Goal: Communication & Community: Answer question/provide support

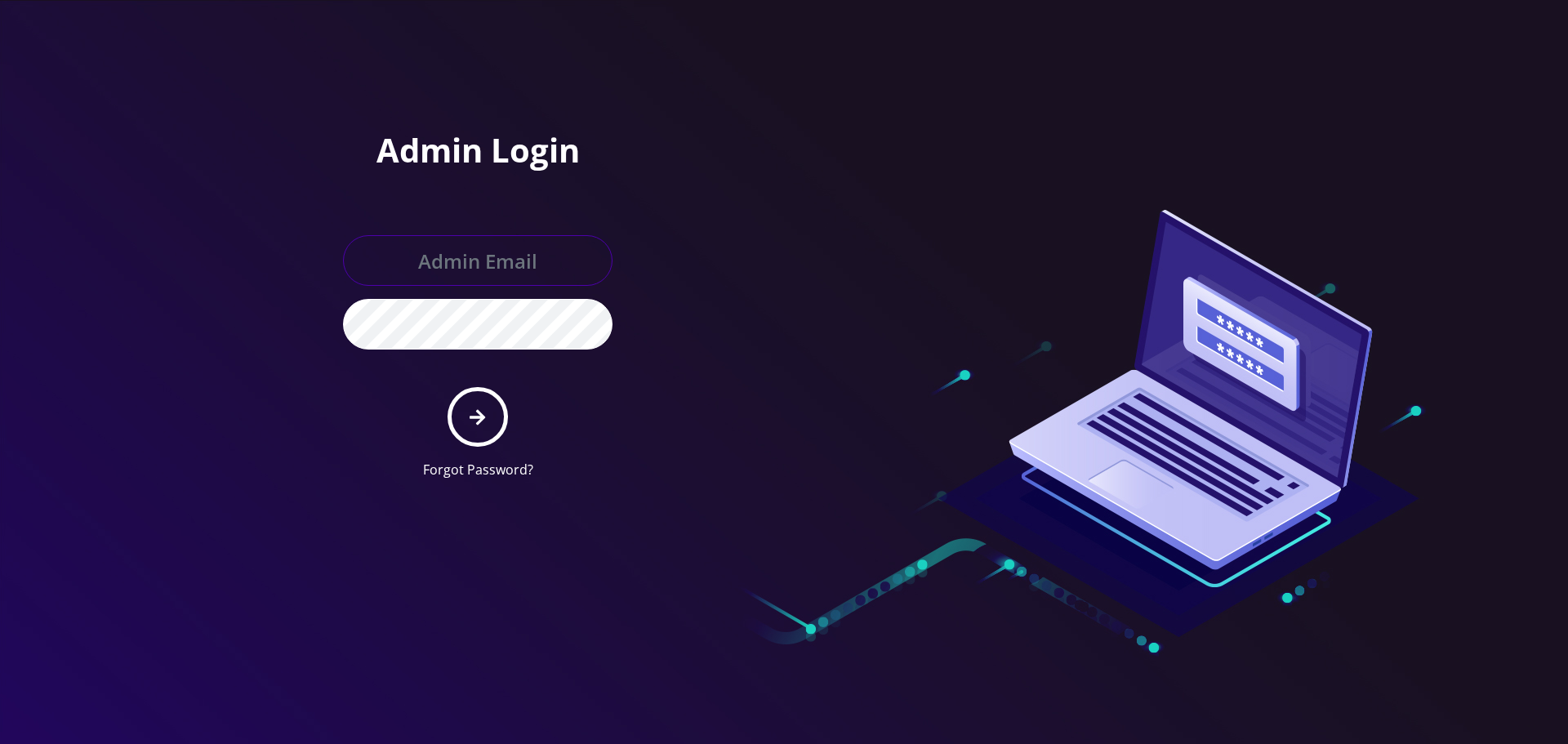
type input "Info@shluchimassist.com"
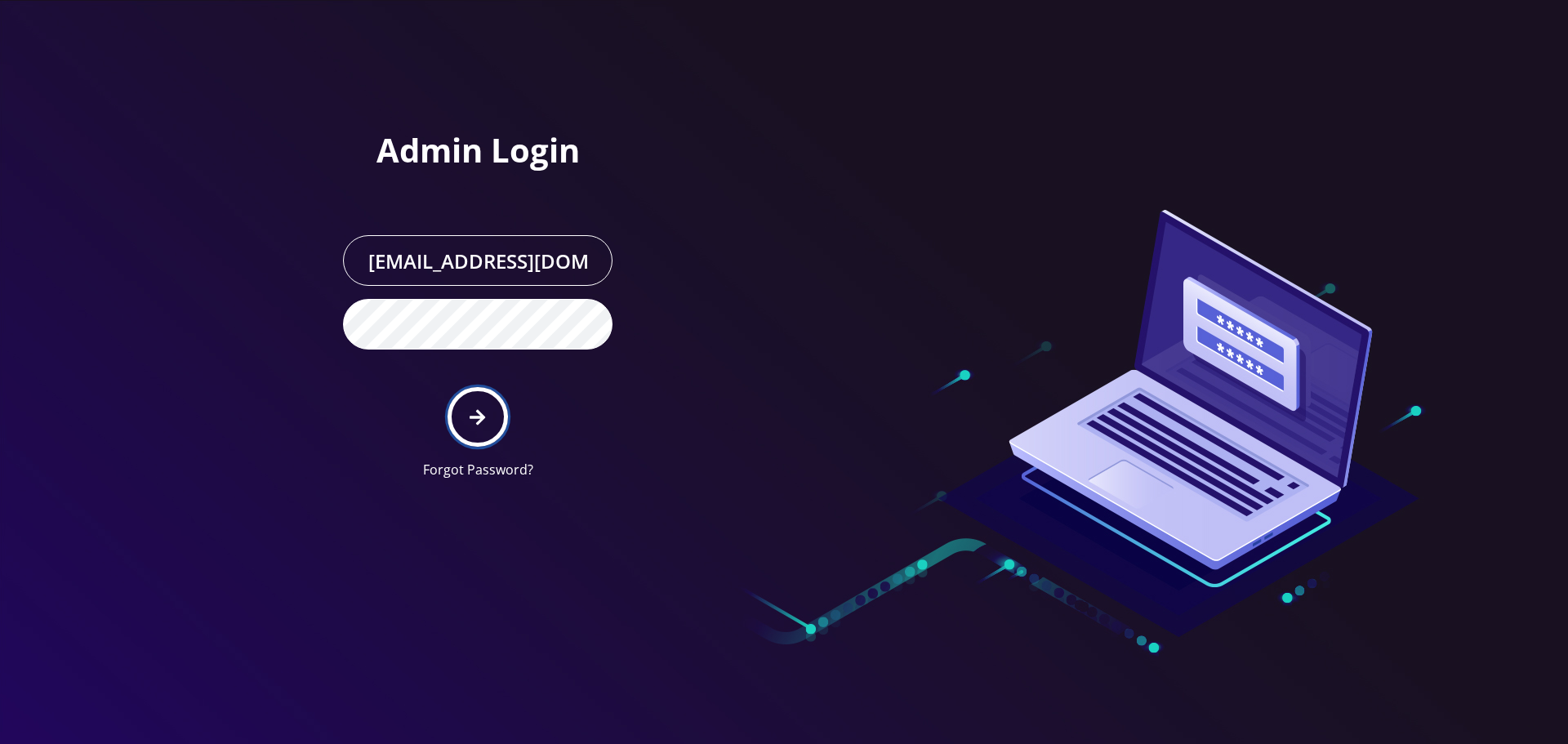
click at [485, 437] on button "submit" at bounding box center [477, 416] width 60 height 59
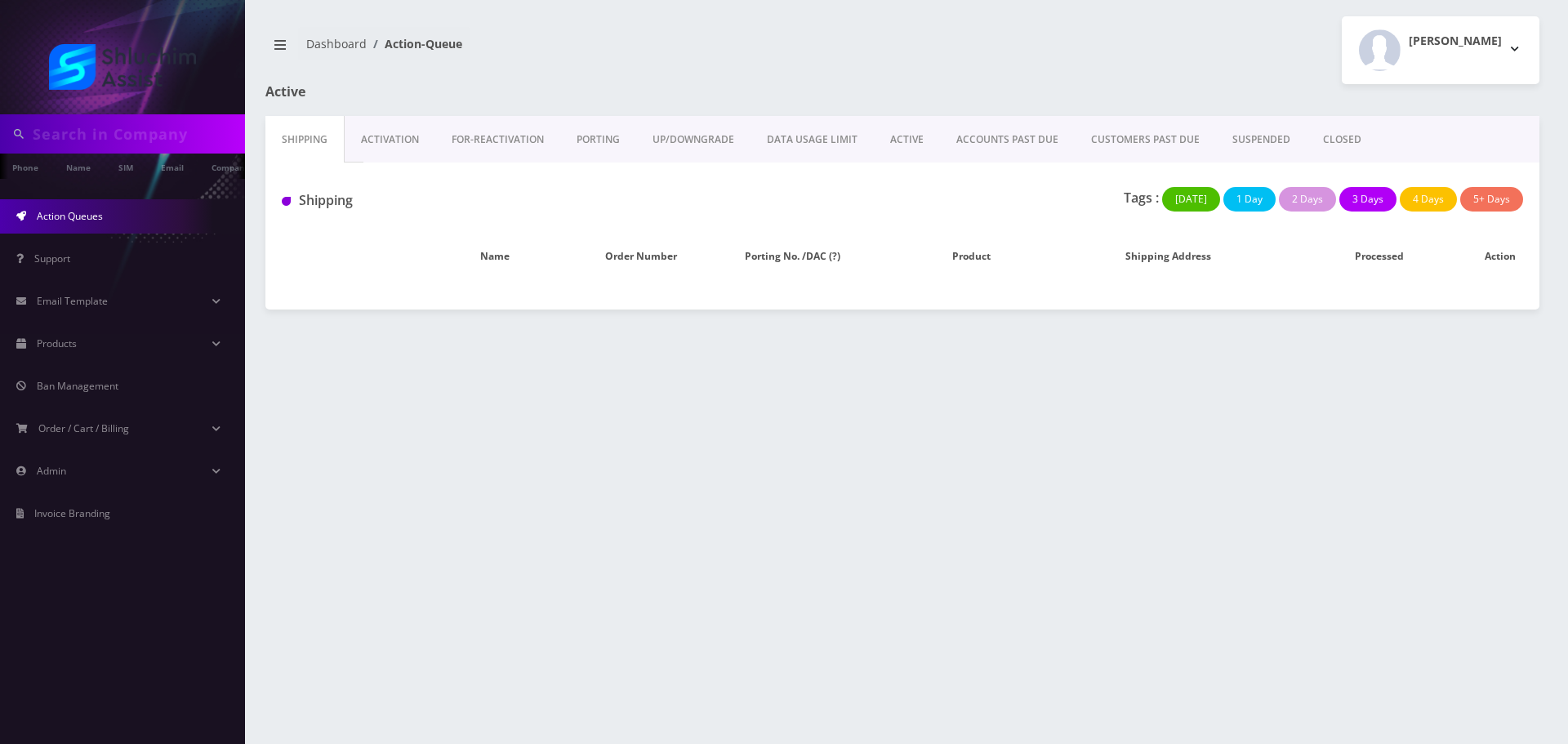
type input "9348678909"
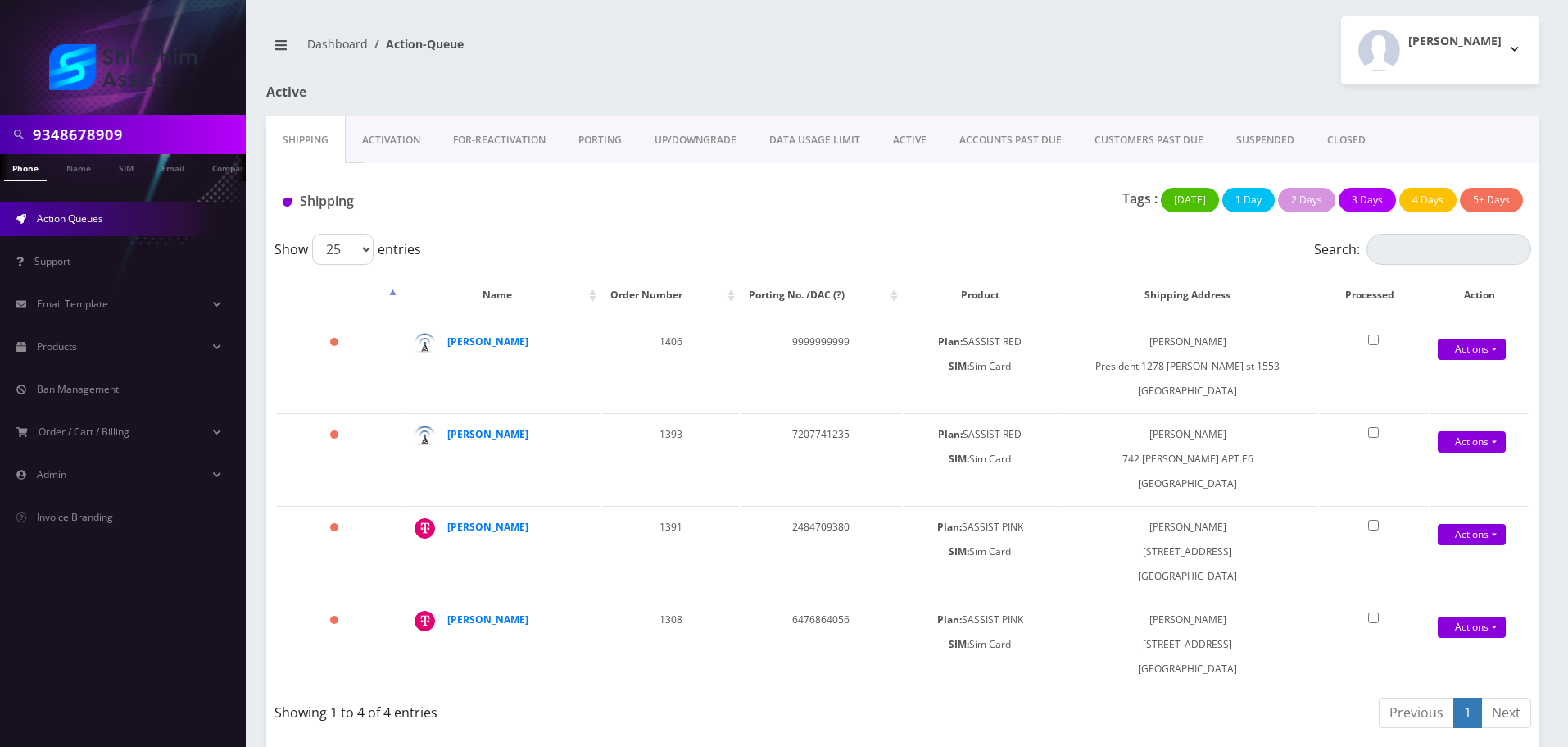
click at [870, 150] on link "DATA USAGE LIMIT" at bounding box center [814, 140] width 124 height 47
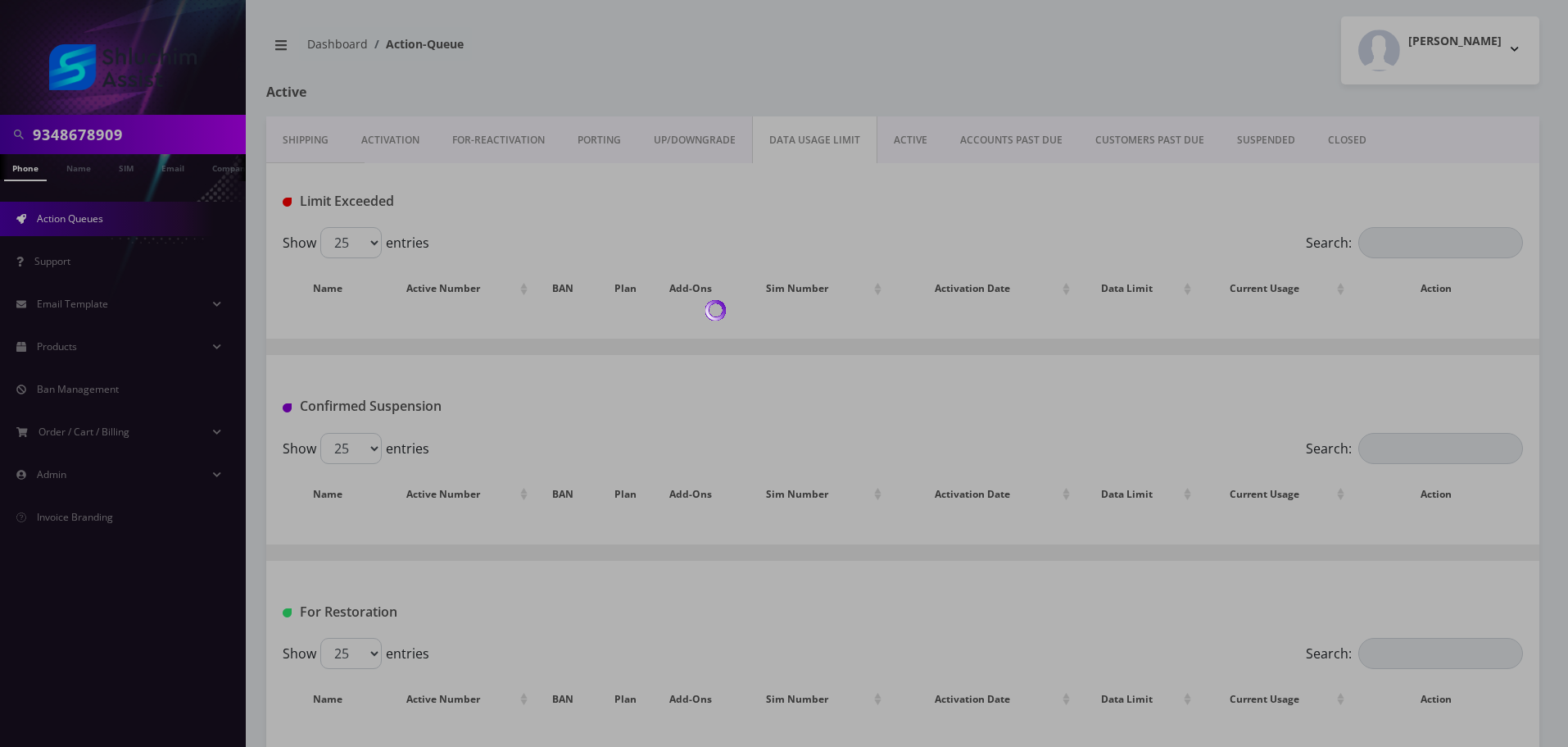
click at [1009, 145] on link "ACCOUNTS PAST DUE" at bounding box center [1011, 140] width 135 height 47
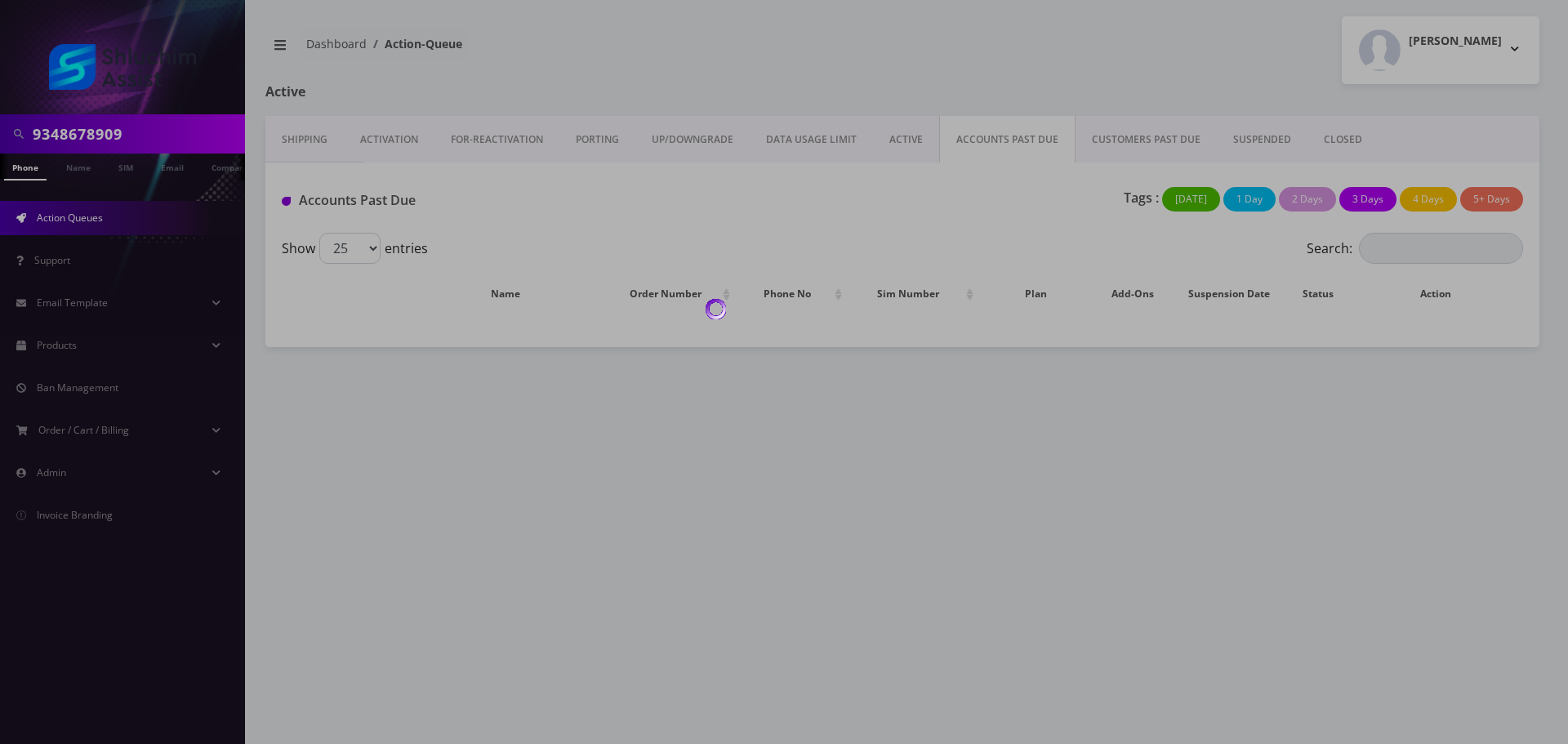
click at [1007, 145] on div at bounding box center [784, 372] width 1568 height 744
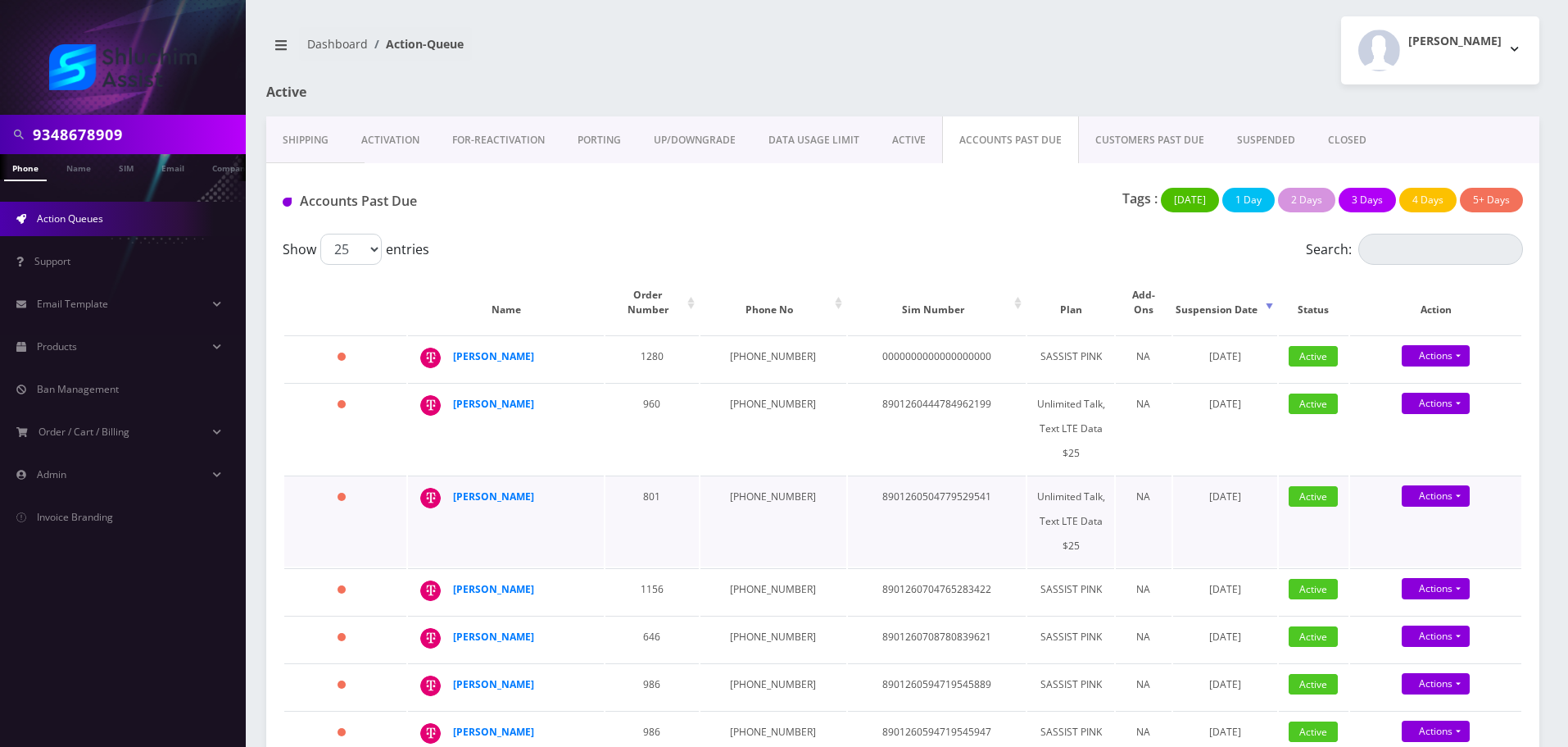
click at [917, 497] on td "8901260504779529541" at bounding box center [937, 521] width 178 height 91
drag, startPoint x: 551, startPoint y: 389, endPoint x: 452, endPoint y: 389, distance: 99.0
click at [452, 389] on td "Yisroel Liberow" at bounding box center [506, 428] width 196 height 91
copy div "Yisroel Liberow"
drag, startPoint x: 566, startPoint y: 342, endPoint x: 443, endPoint y: 342, distance: 123.0
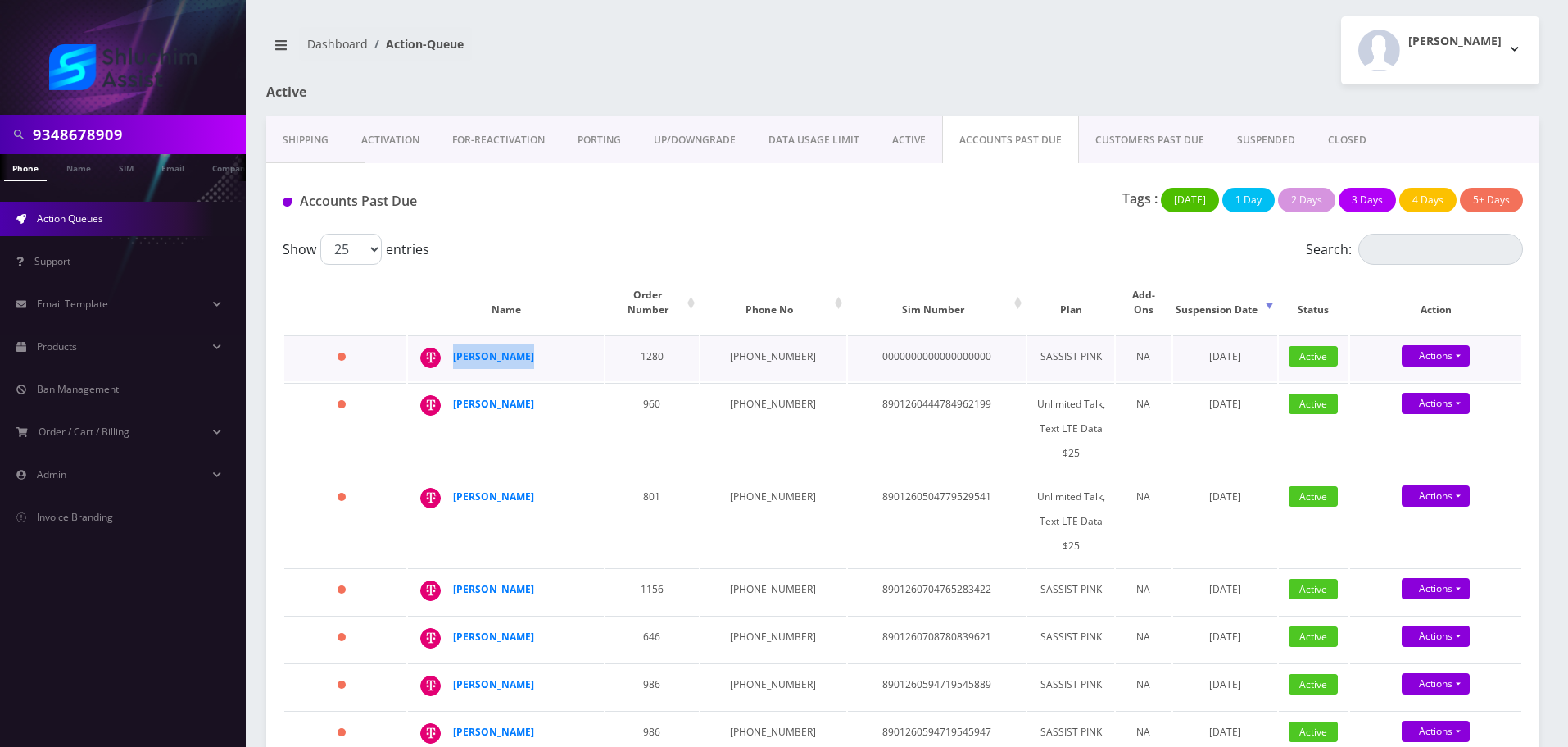
click at [587, 344] on div "[PERSON_NAME]" at bounding box center [587, 344] width 0 height 0
copy div "[PERSON_NAME]"
click at [763, 344] on td "[PHONE_NUMBER]" at bounding box center [773, 357] width 146 height 45
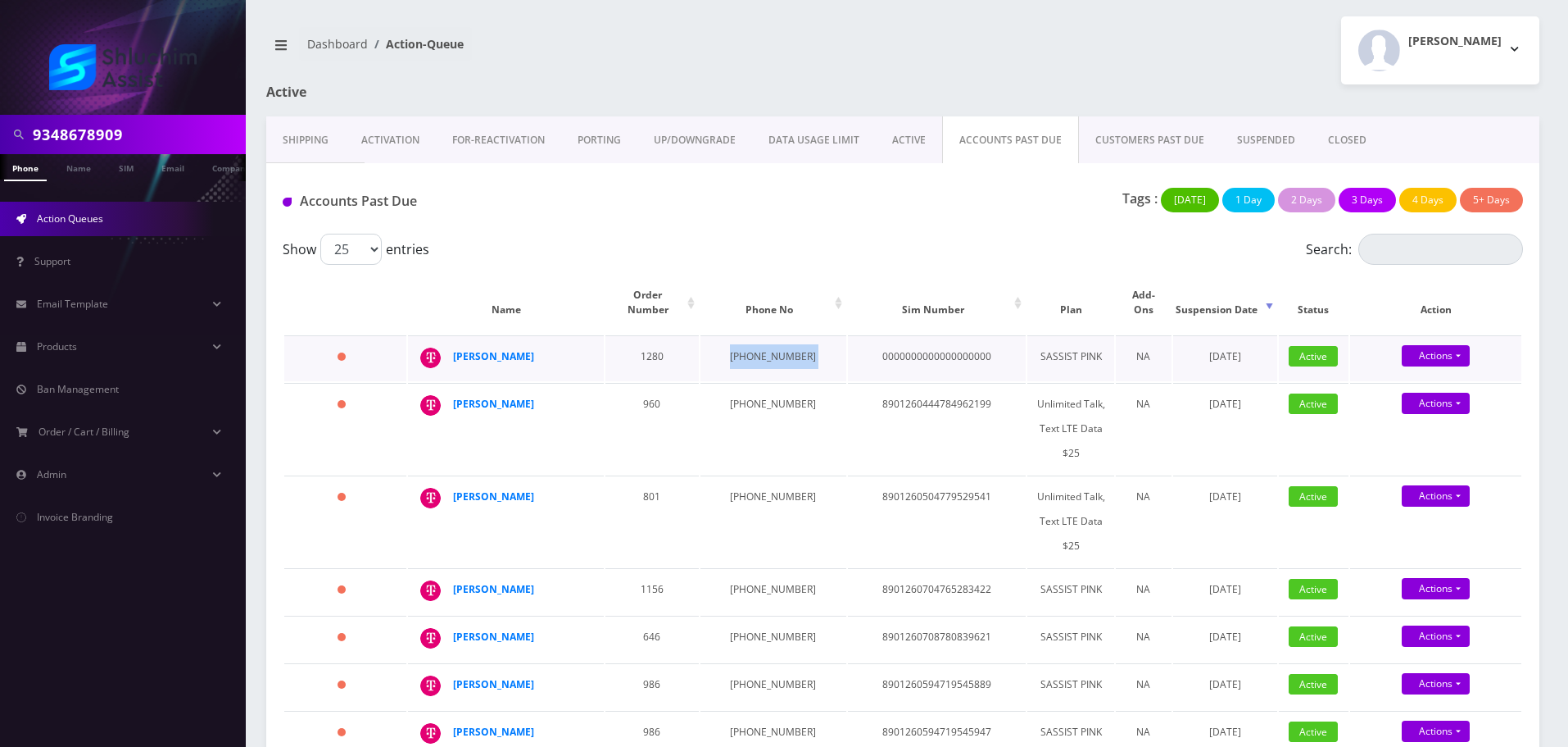
copy td "[PHONE_NUMBER]"
click at [761, 390] on td "347-247-1261" at bounding box center [773, 428] width 146 height 91
copy td "347-247-1261"
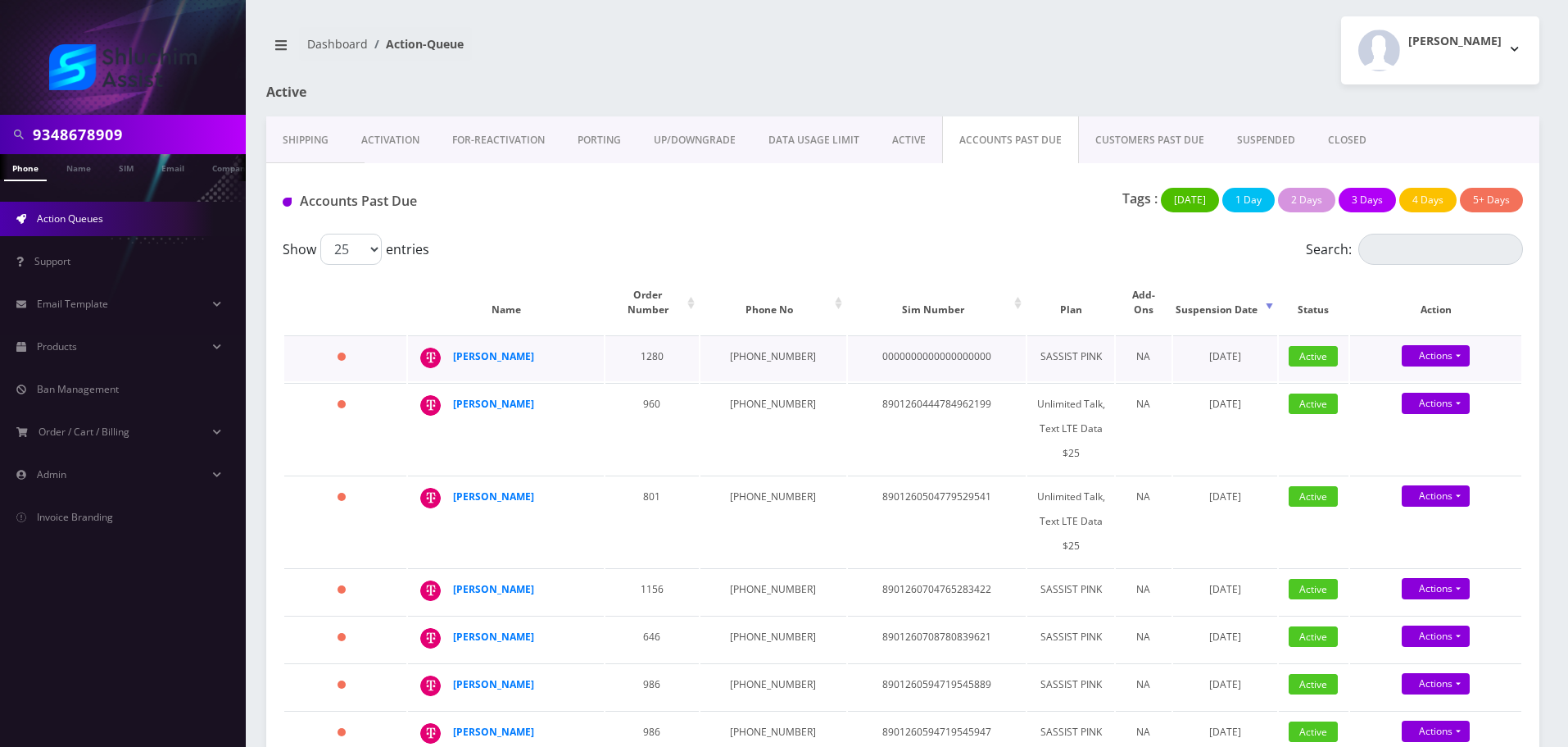
click at [750, 341] on td "[PHONE_NUMBER]" at bounding box center [773, 357] width 146 height 45
copy td "[PHONE_NUMBER]"
click at [509, 397] on strong "Yisroel Liberow" at bounding box center [493, 404] width 81 height 14
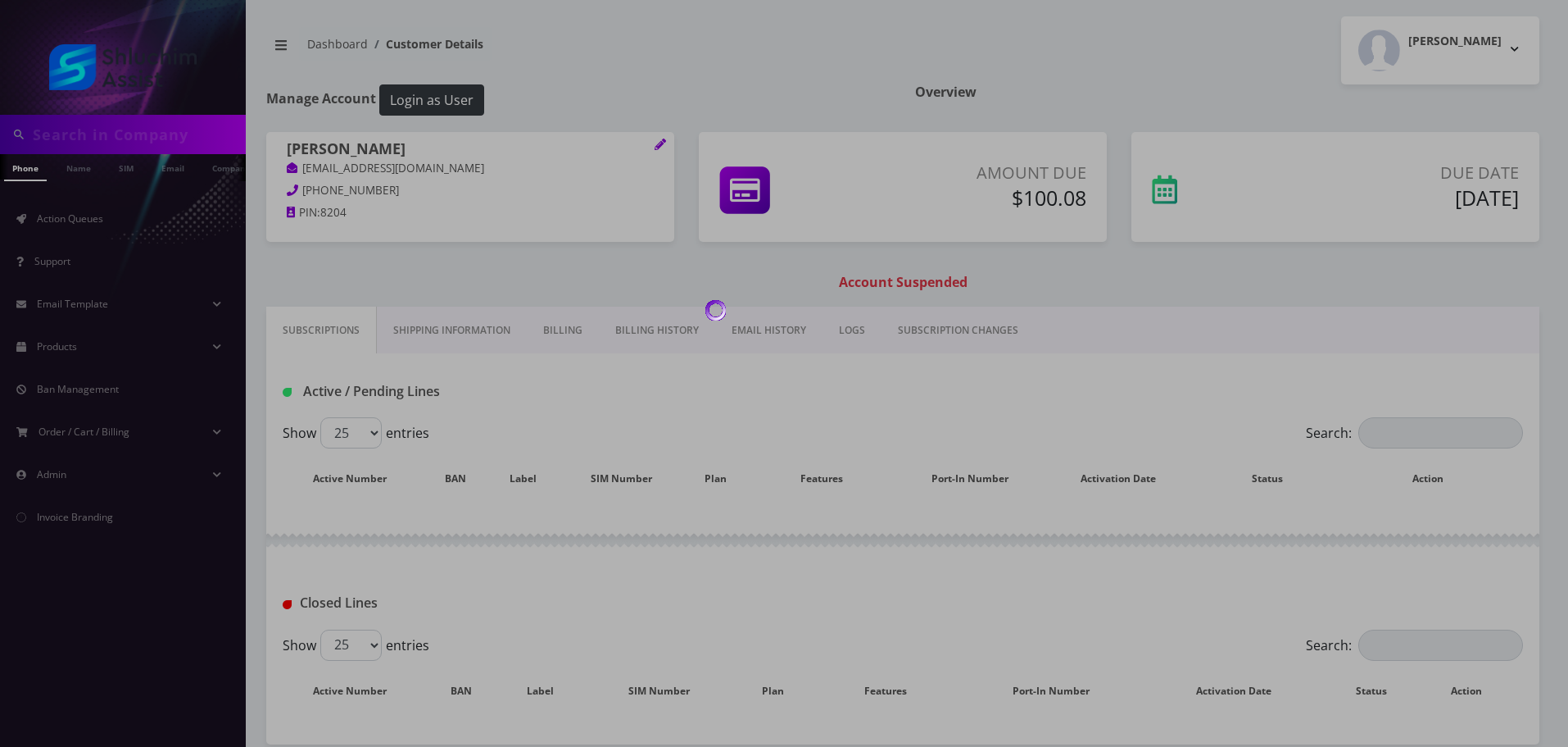
type input "9348678909"
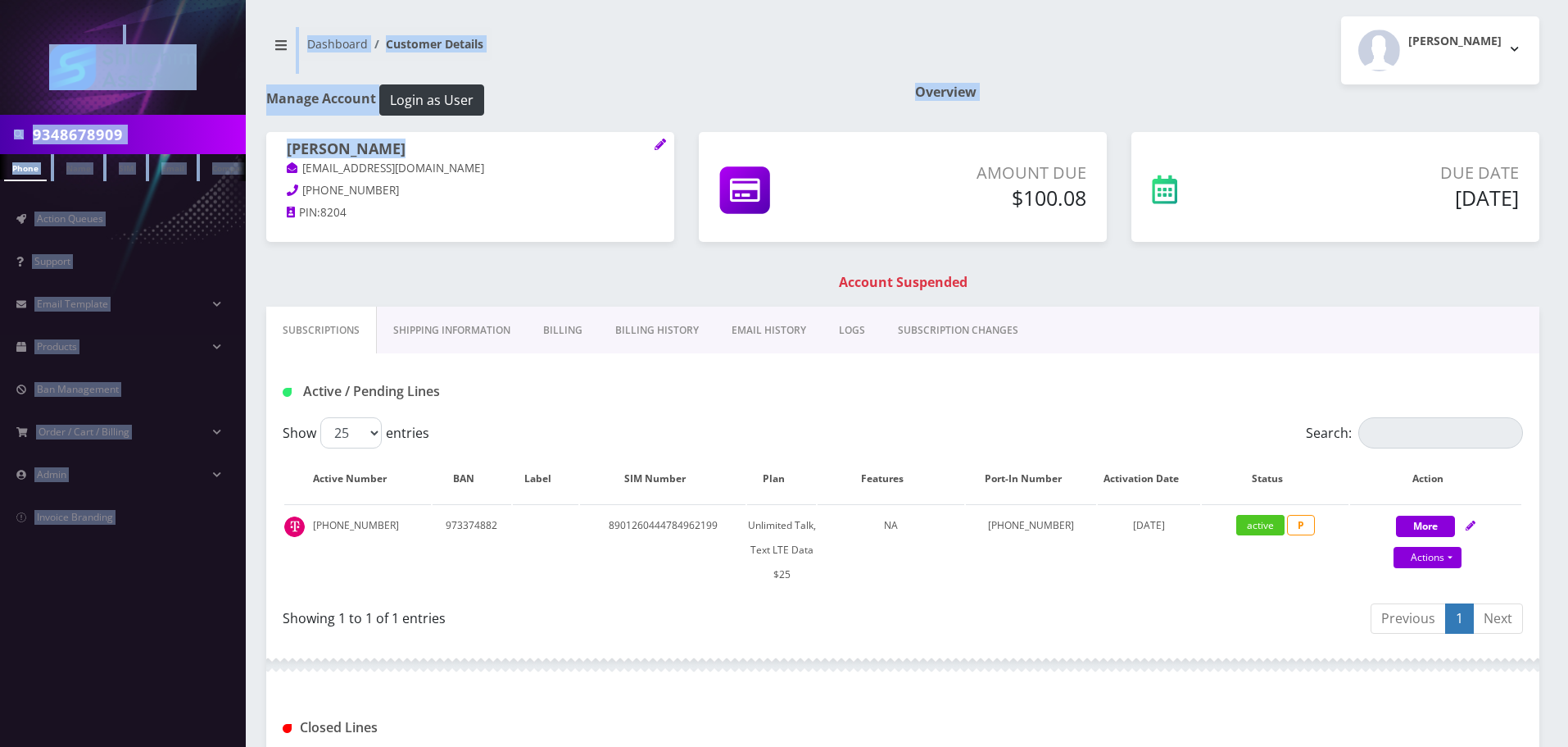
drag, startPoint x: 441, startPoint y: 168, endPoint x: 419, endPoint y: 172, distance: 22.4
click at [297, 170] on body "9348678909 Phone Name SIM Email Company Customer Action Queues Support Email Te…" at bounding box center [784, 511] width 1568 height 1022
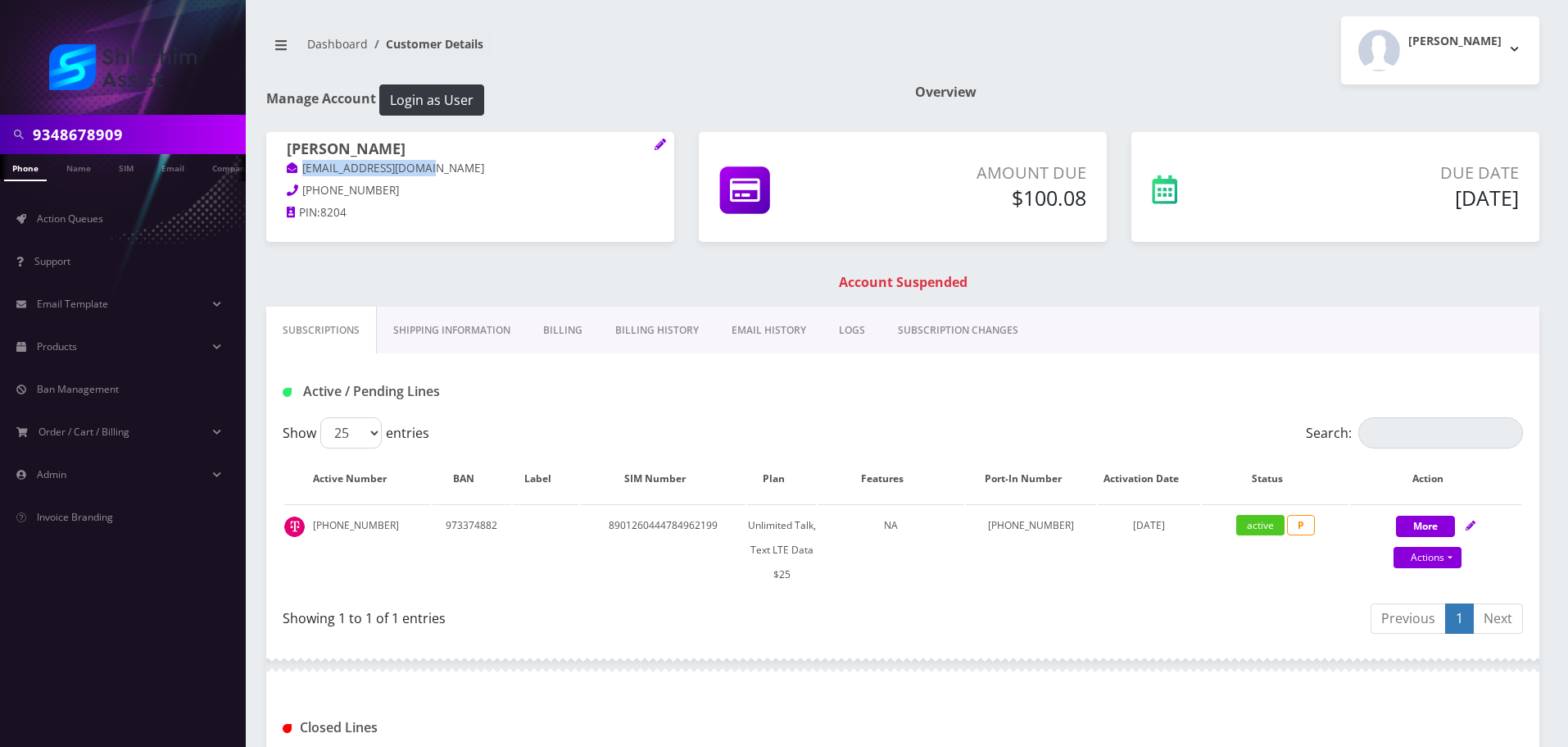
drag, startPoint x: 442, startPoint y: 172, endPoint x: 318, endPoint y: 193, distance: 125.8
click at [287, 171] on p "yliberow824@gmail.com" at bounding box center [470, 168] width 367 height 18
copy link "yliberow824@gmail.com"
click at [752, 333] on link "EMAIL HISTORY" at bounding box center [769, 330] width 107 height 47
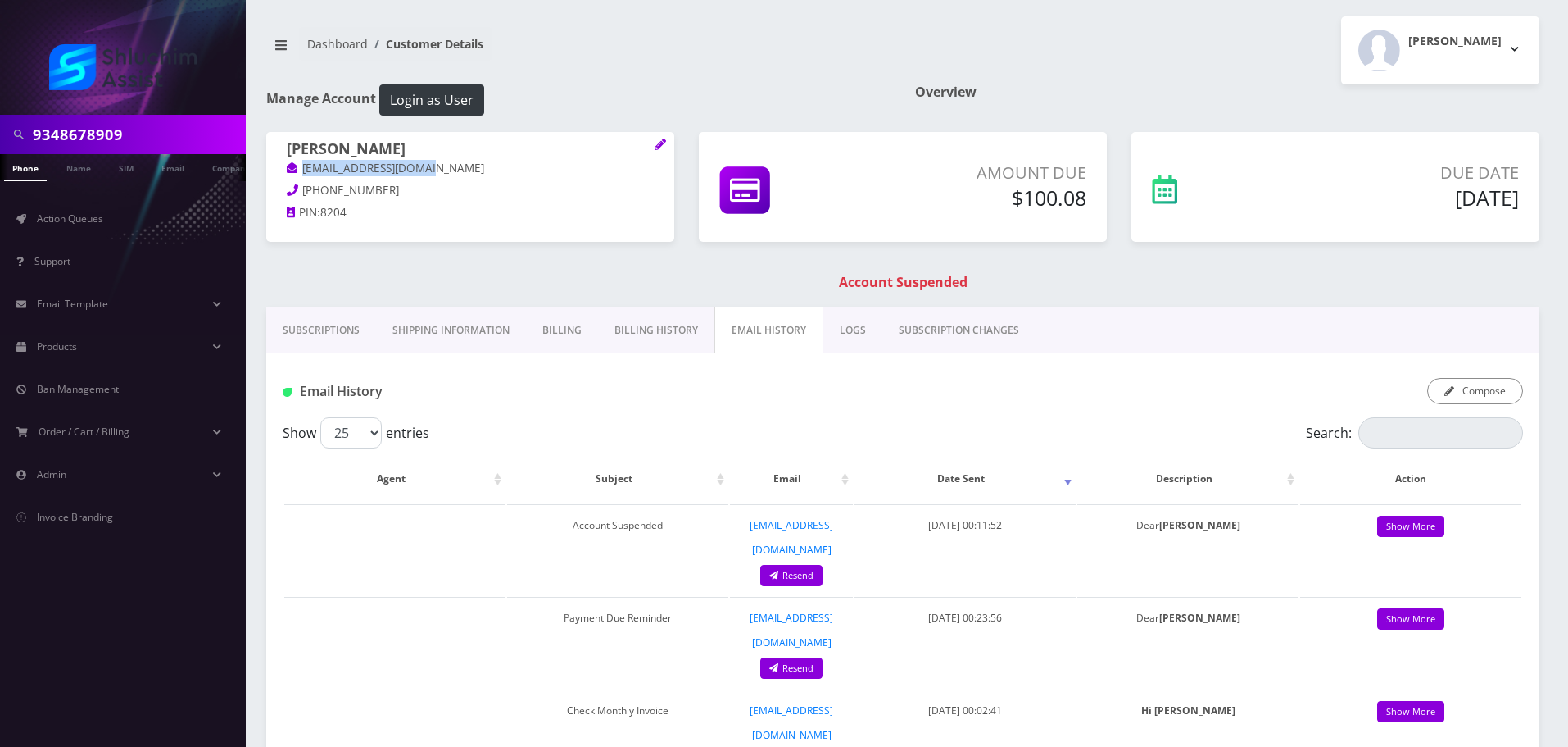
click at [644, 333] on link "Billing History" at bounding box center [656, 330] width 117 height 47
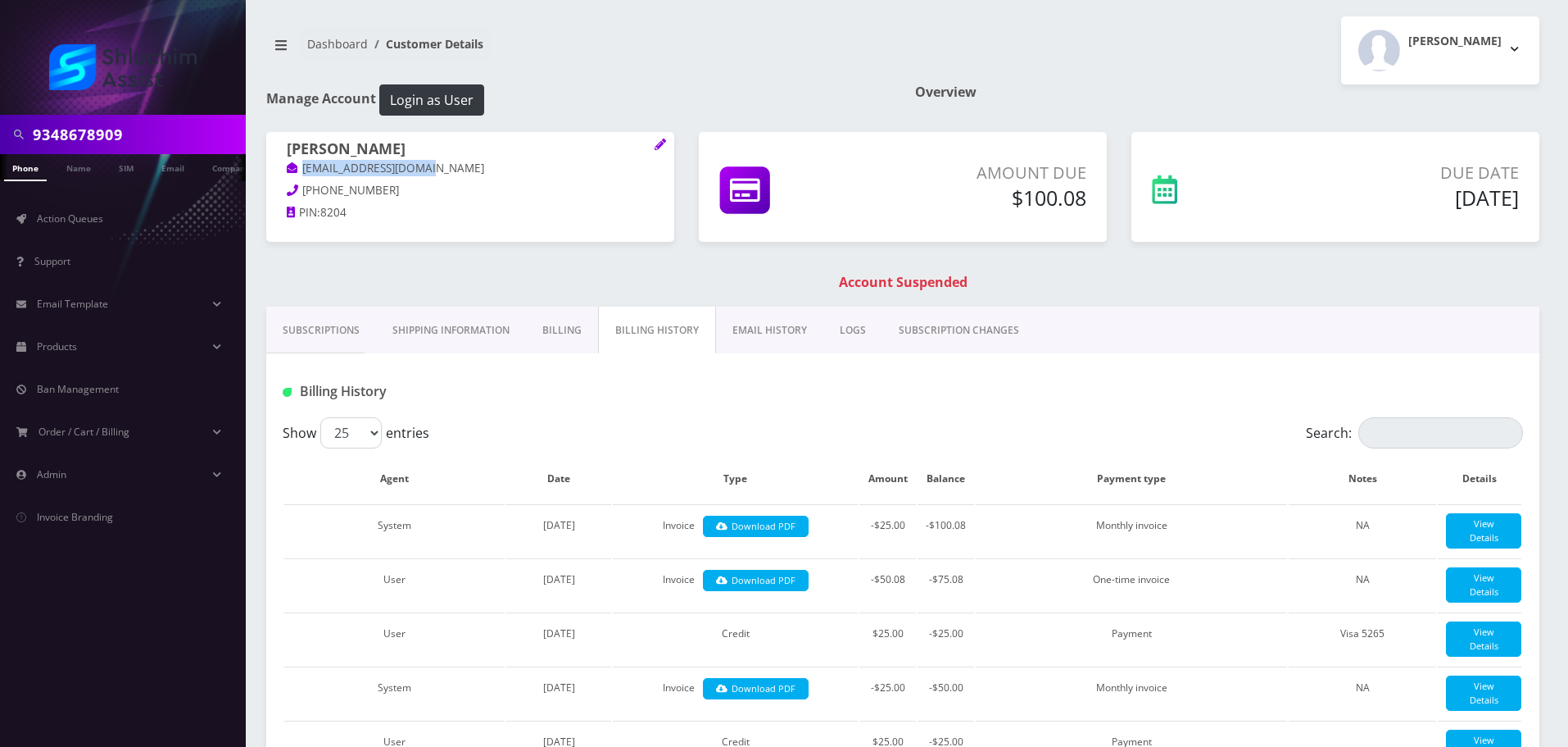
click at [794, 322] on link "EMAIL HISTORY" at bounding box center [769, 330] width 107 height 47
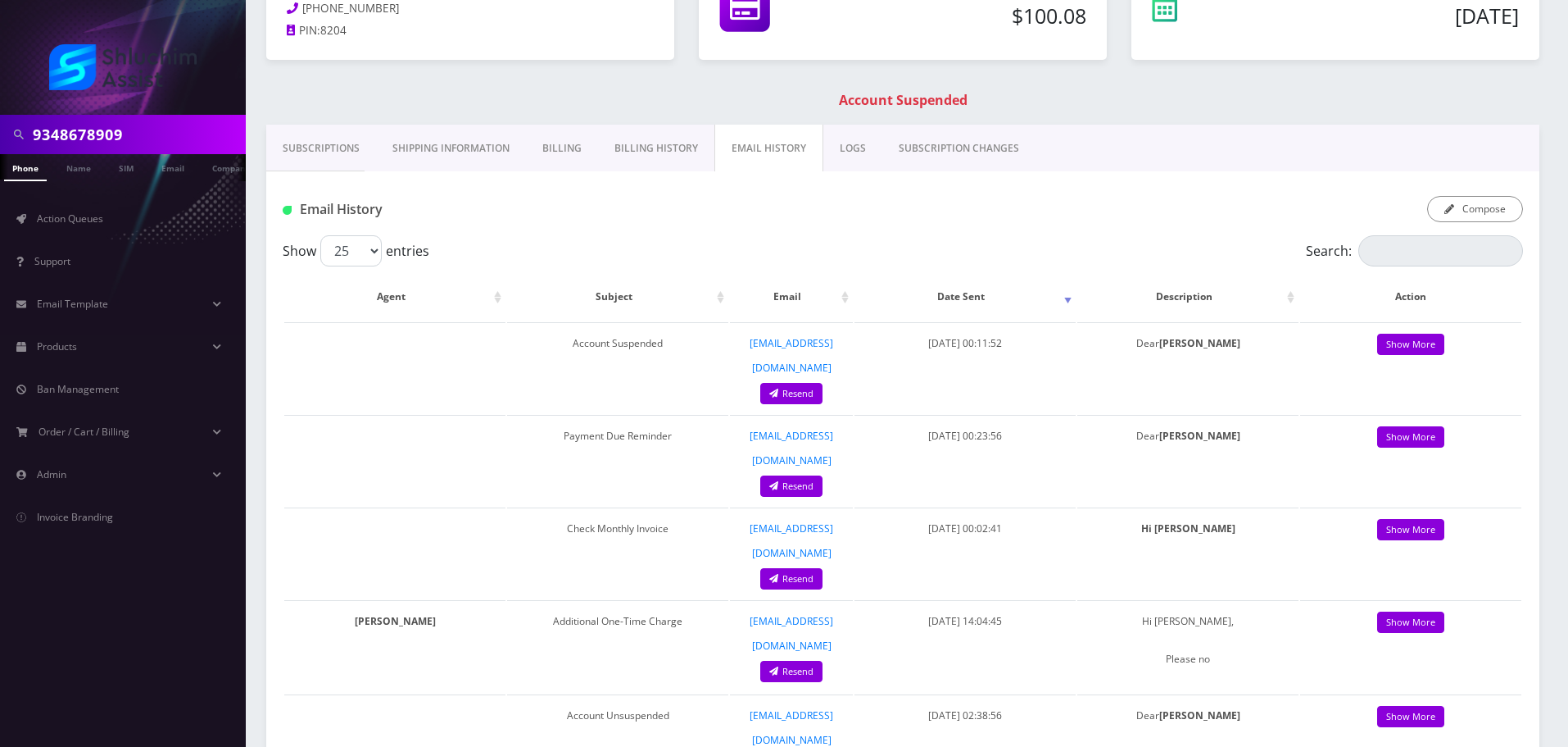
scroll to position [246, 0]
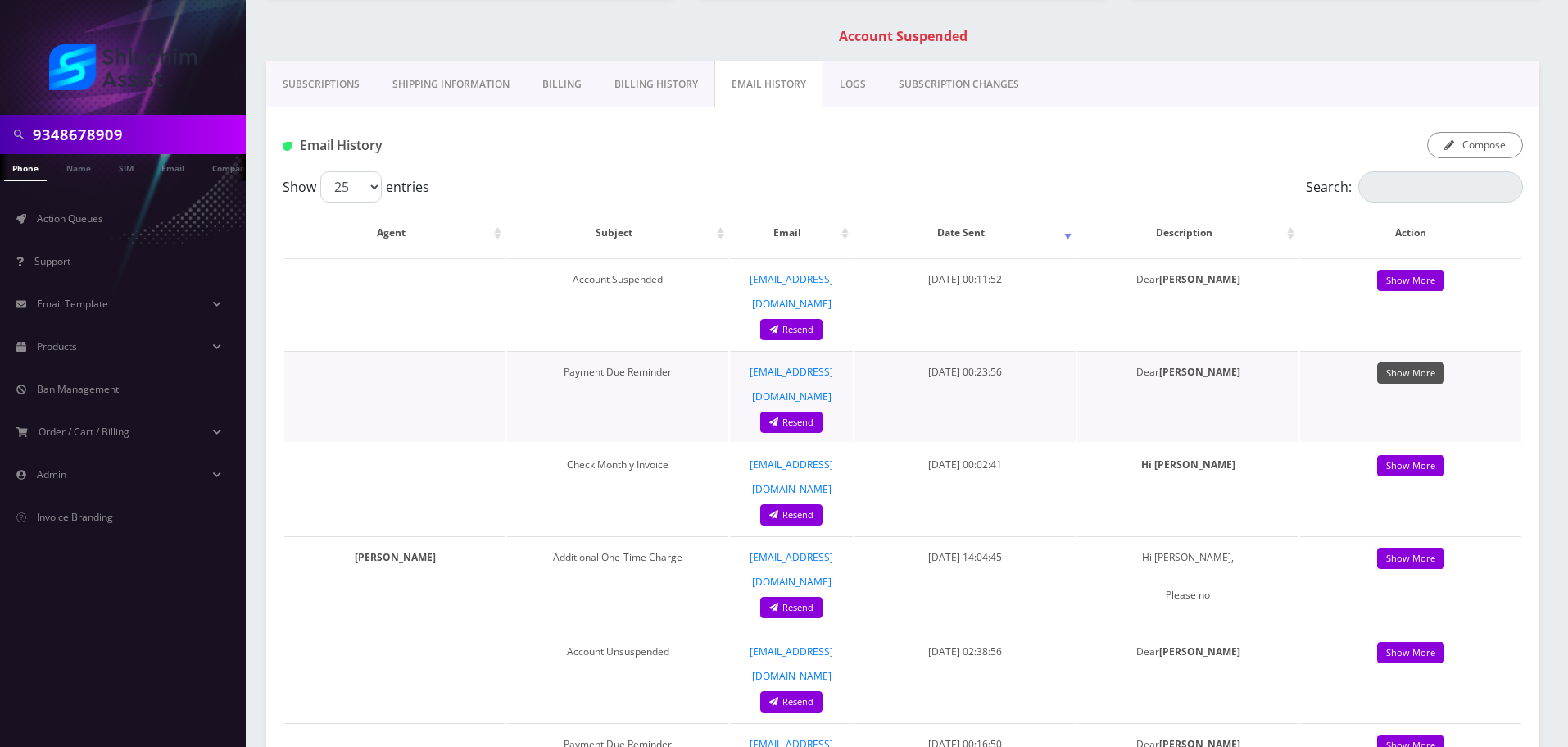
click at [1408, 362] on link "Show More" at bounding box center [1409, 373] width 67 height 22
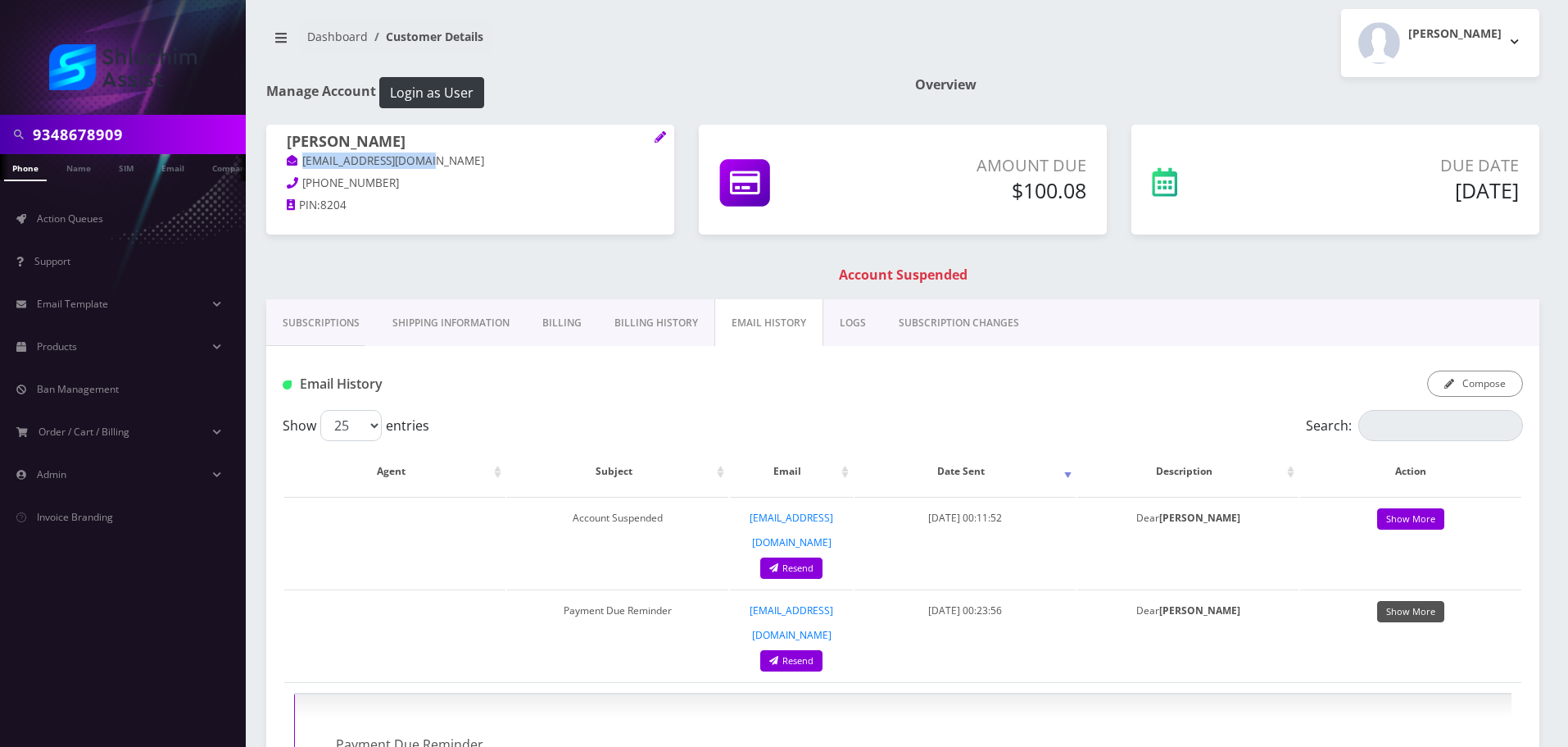
scroll to position [0, 0]
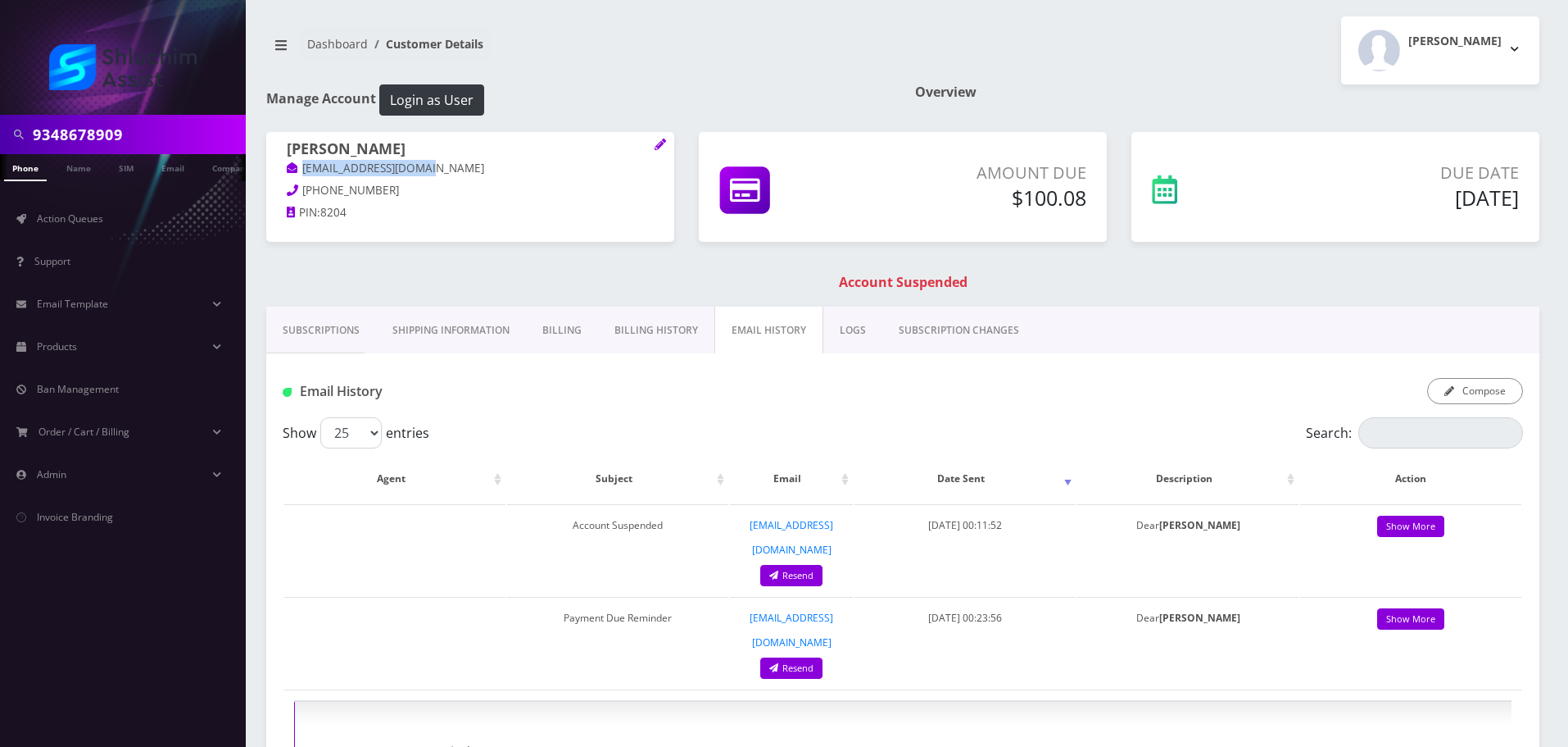
click at [660, 334] on link "Billing History" at bounding box center [656, 330] width 117 height 47
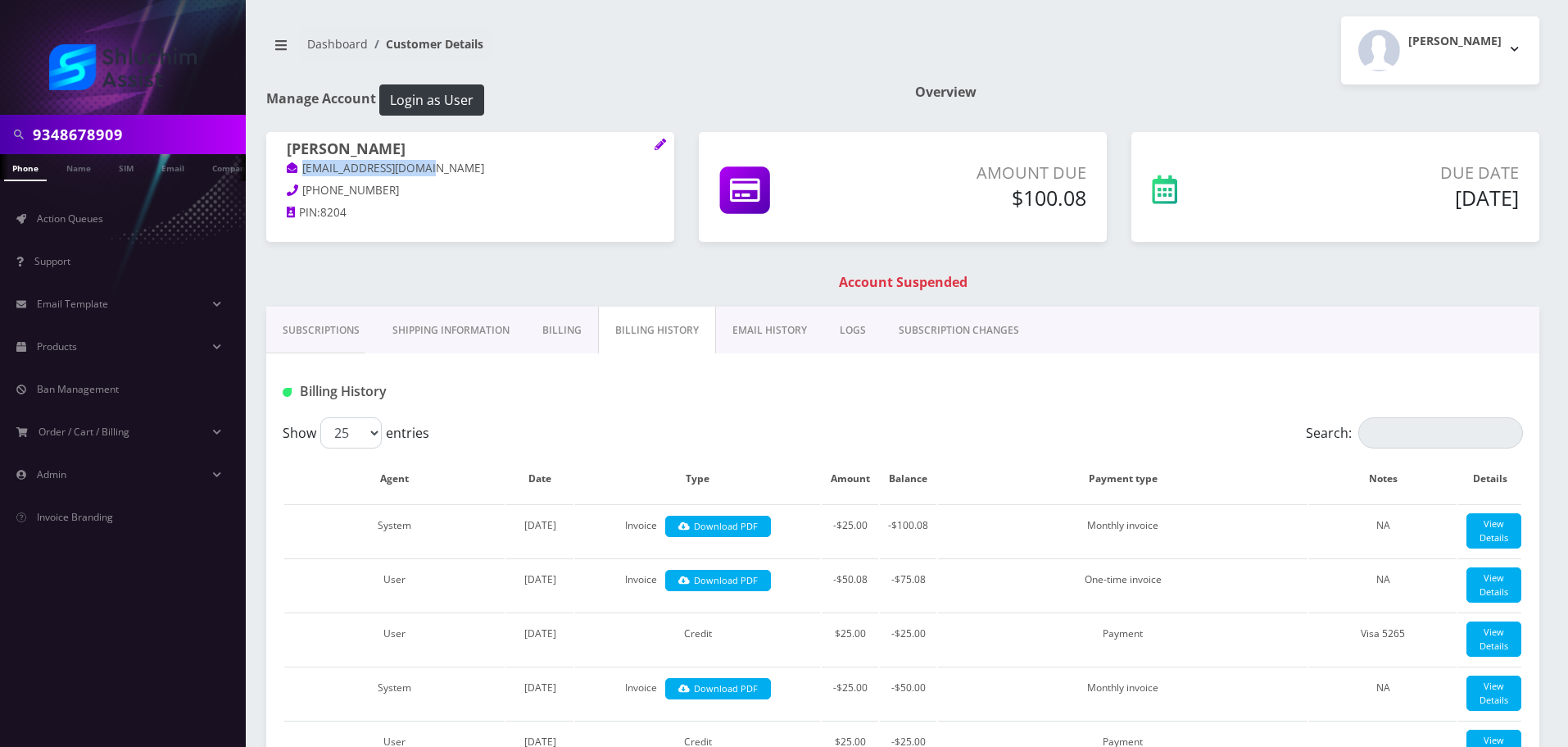
click at [554, 328] on link "Billing" at bounding box center [561, 330] width 72 height 47
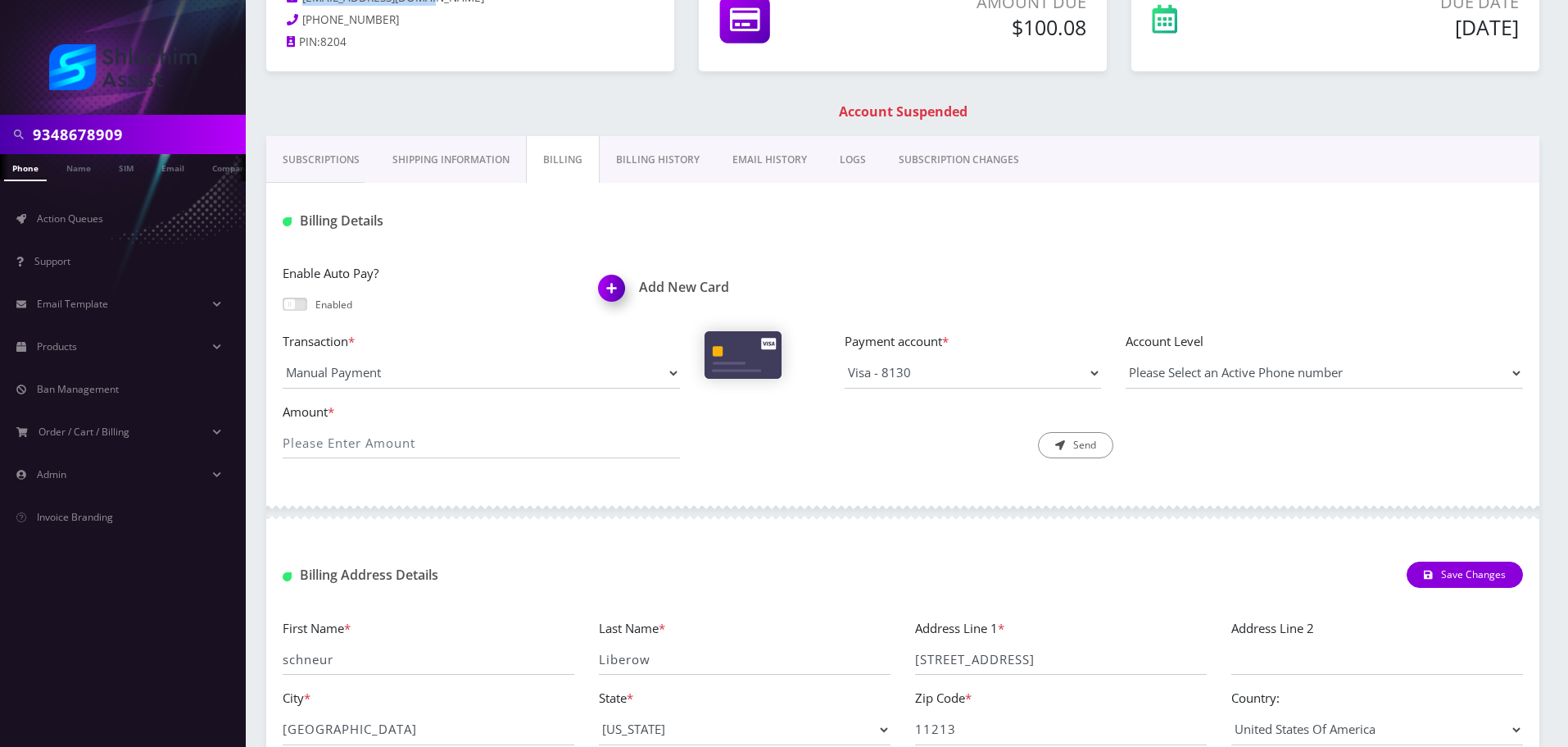
scroll to position [294, 0]
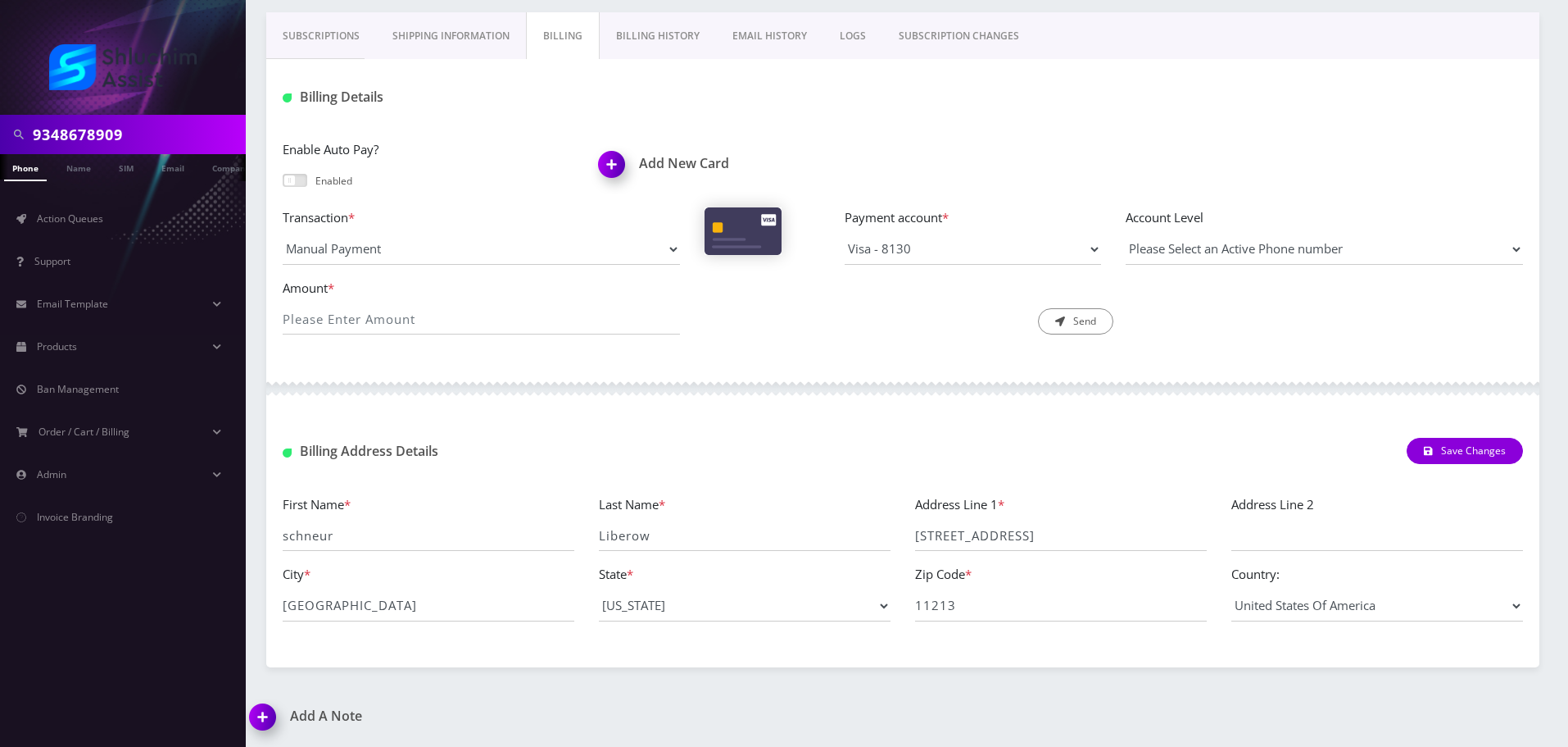
click at [657, 41] on link "Billing History" at bounding box center [657, 36] width 117 height 47
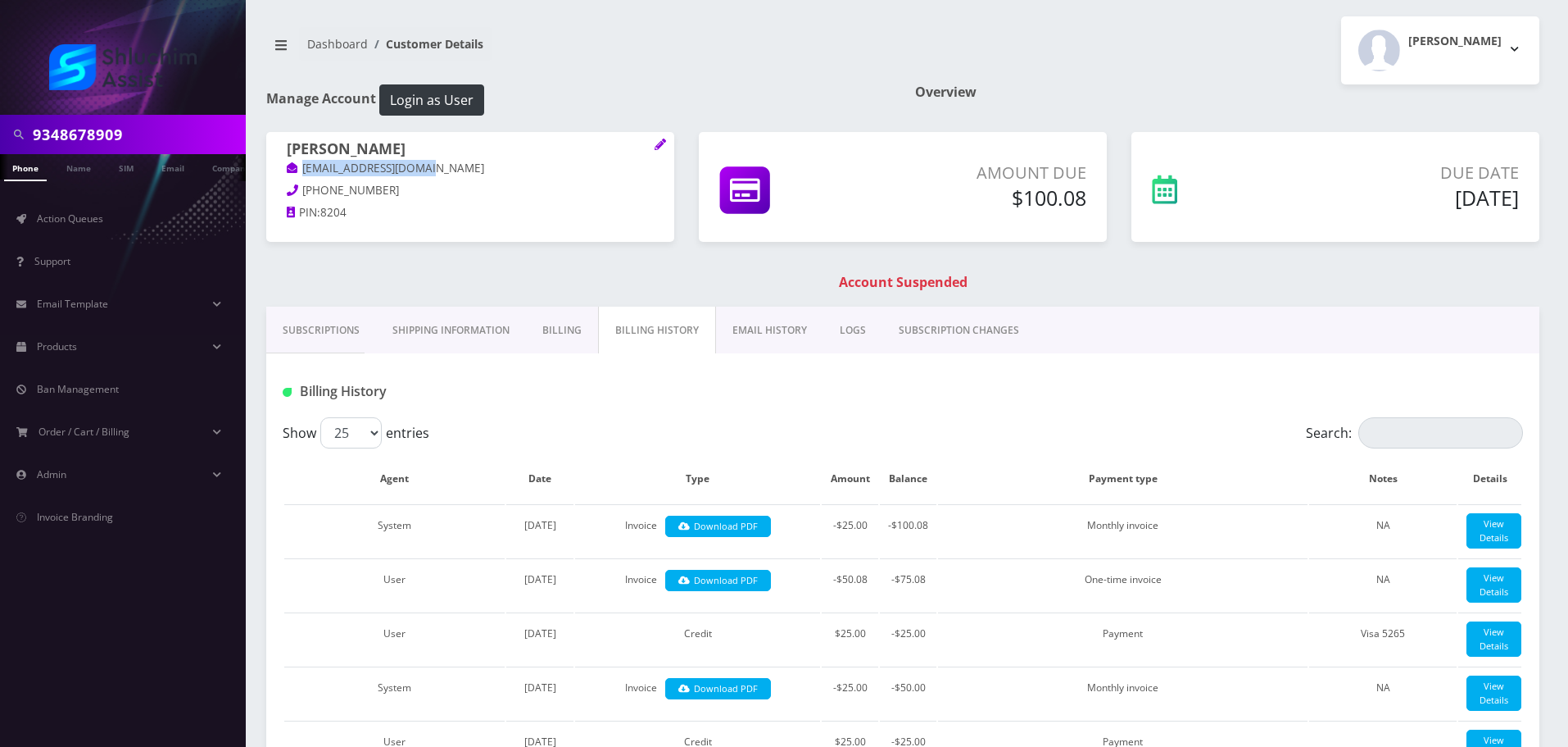
click at [752, 323] on link "EMAIL HISTORY" at bounding box center [769, 330] width 107 height 47
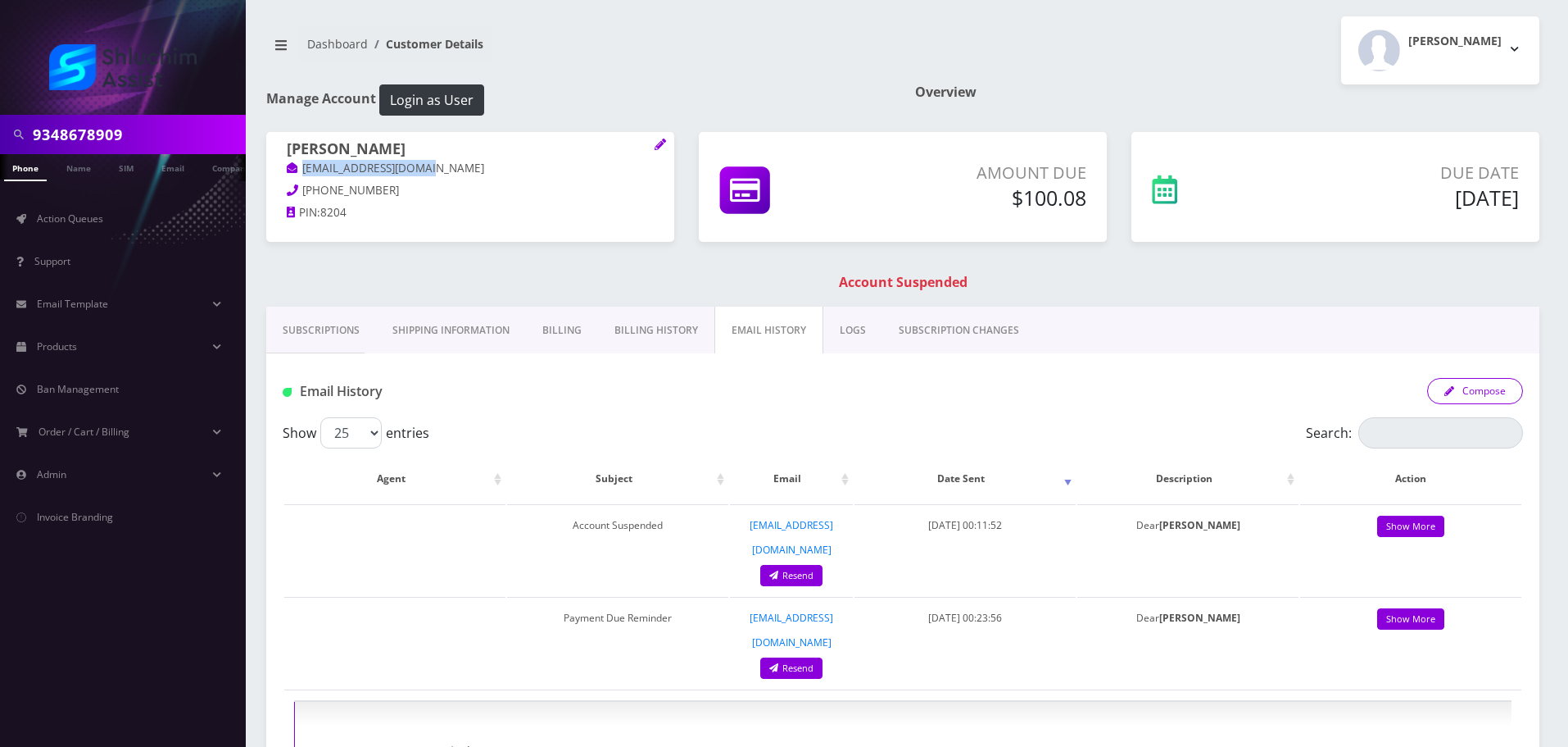
click at [1490, 397] on button "Compose" at bounding box center [1474, 390] width 96 height 26
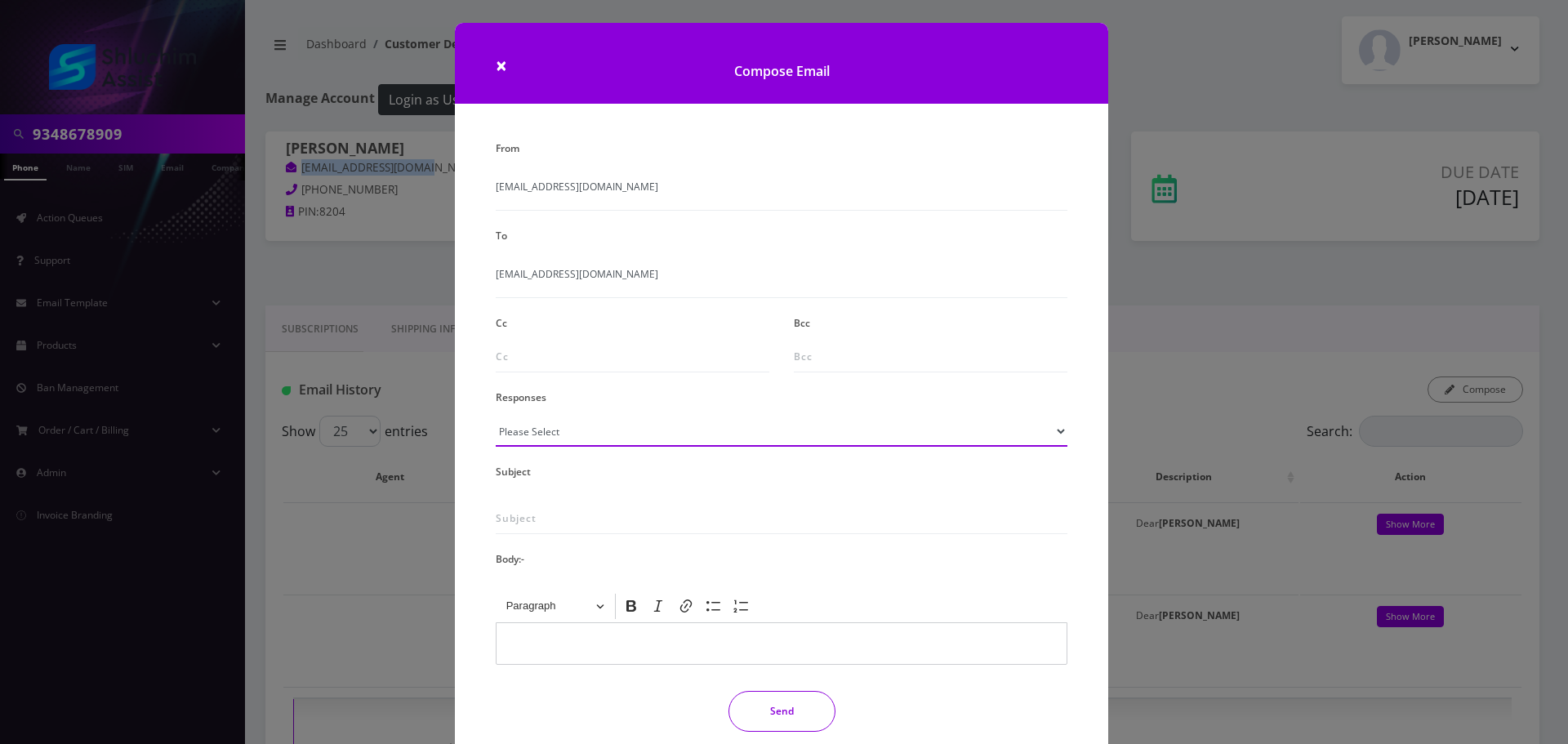
click at [593, 432] on select "Please Select TMobile port Unable to activate CH Pickup Past Due Pick up follow…" at bounding box center [782, 431] width 572 height 31
select select "29"
click at [496, 416] on select "Please Select TMobile port Unable to activate CH Pickup Past Due Pick up follow…" at bounding box center [782, 431] width 572 height 31
type input "Subject: URGENT Action Required: Past Due Payment for Shluchim Assist"
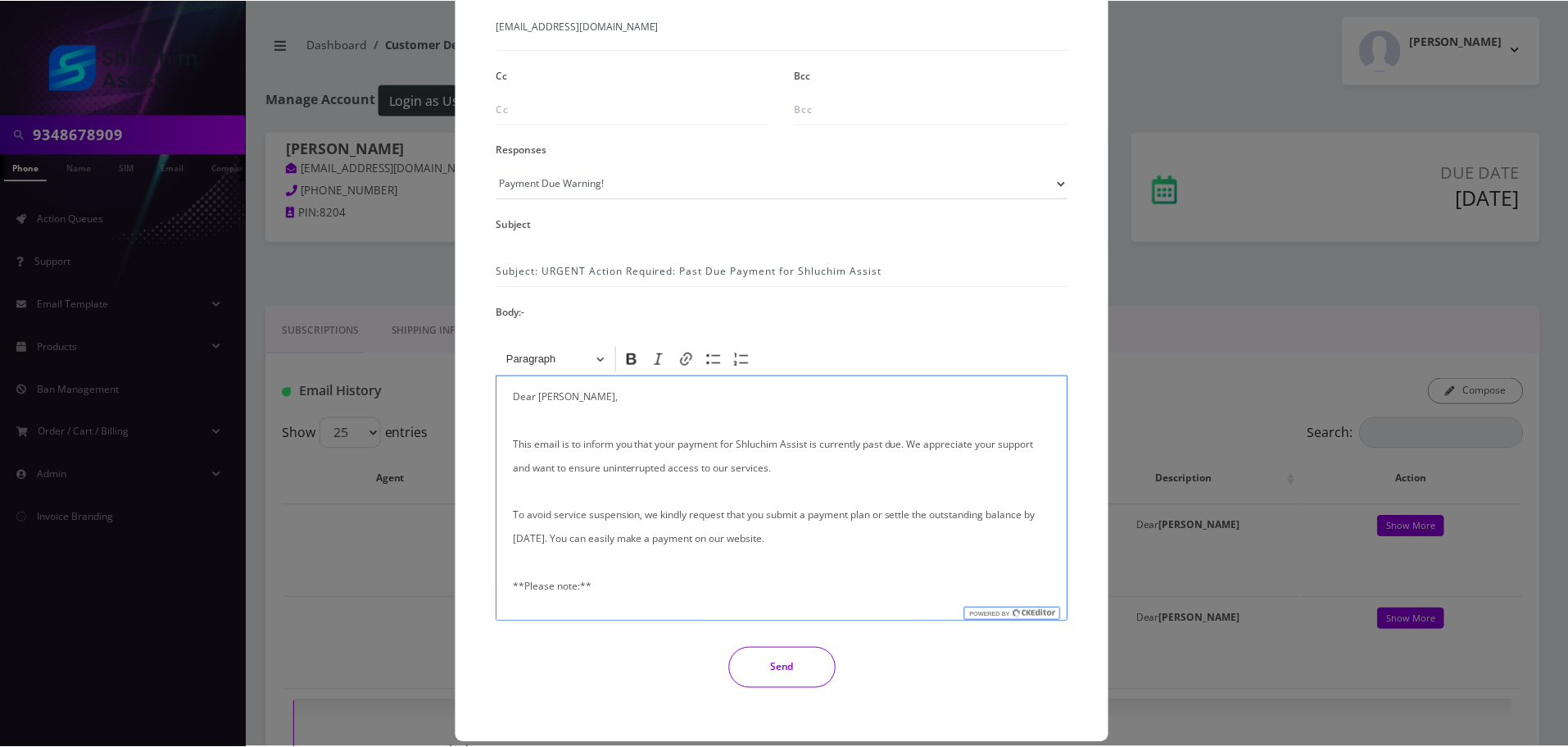
scroll to position [269, 0]
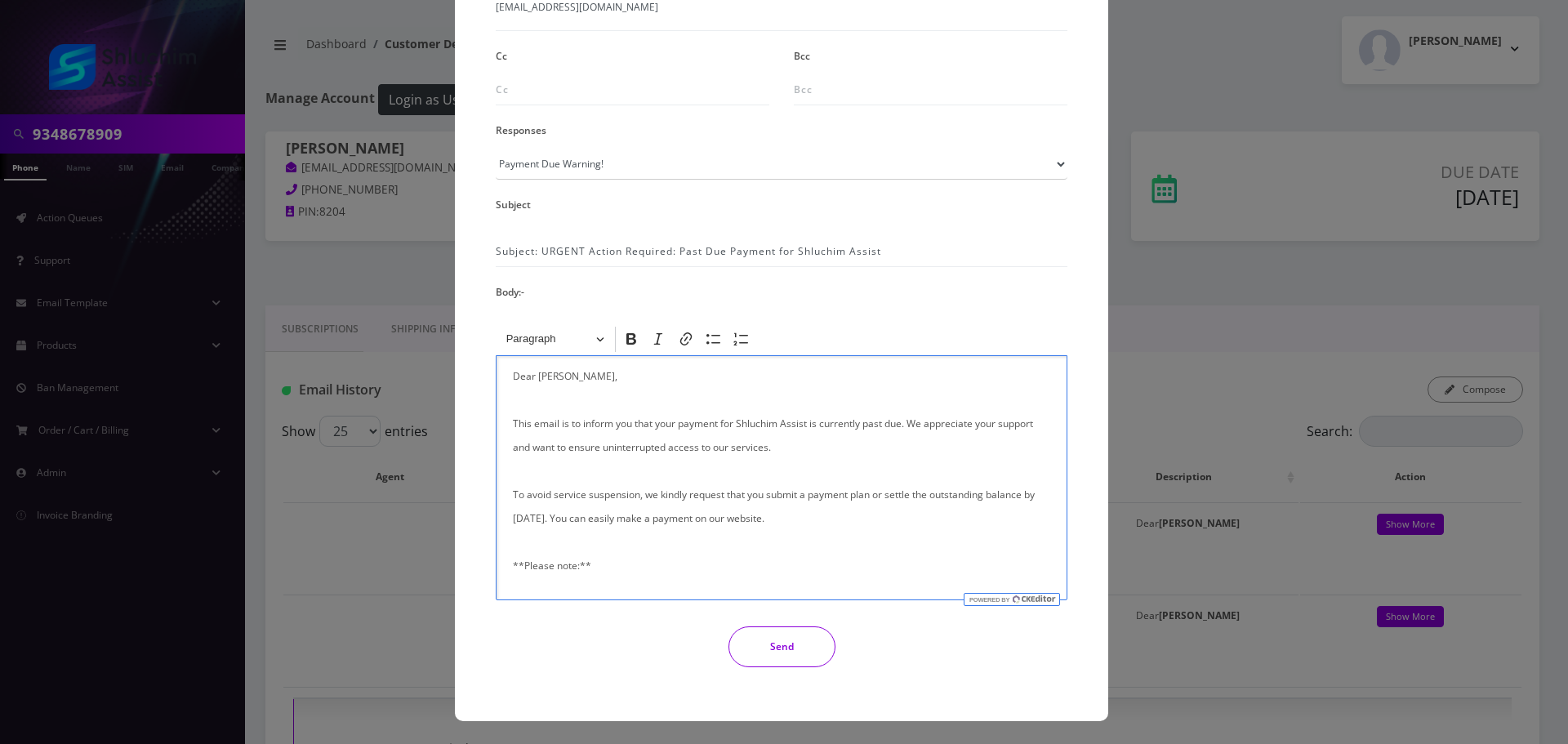
click at [777, 653] on button "Send" at bounding box center [782, 646] width 107 height 41
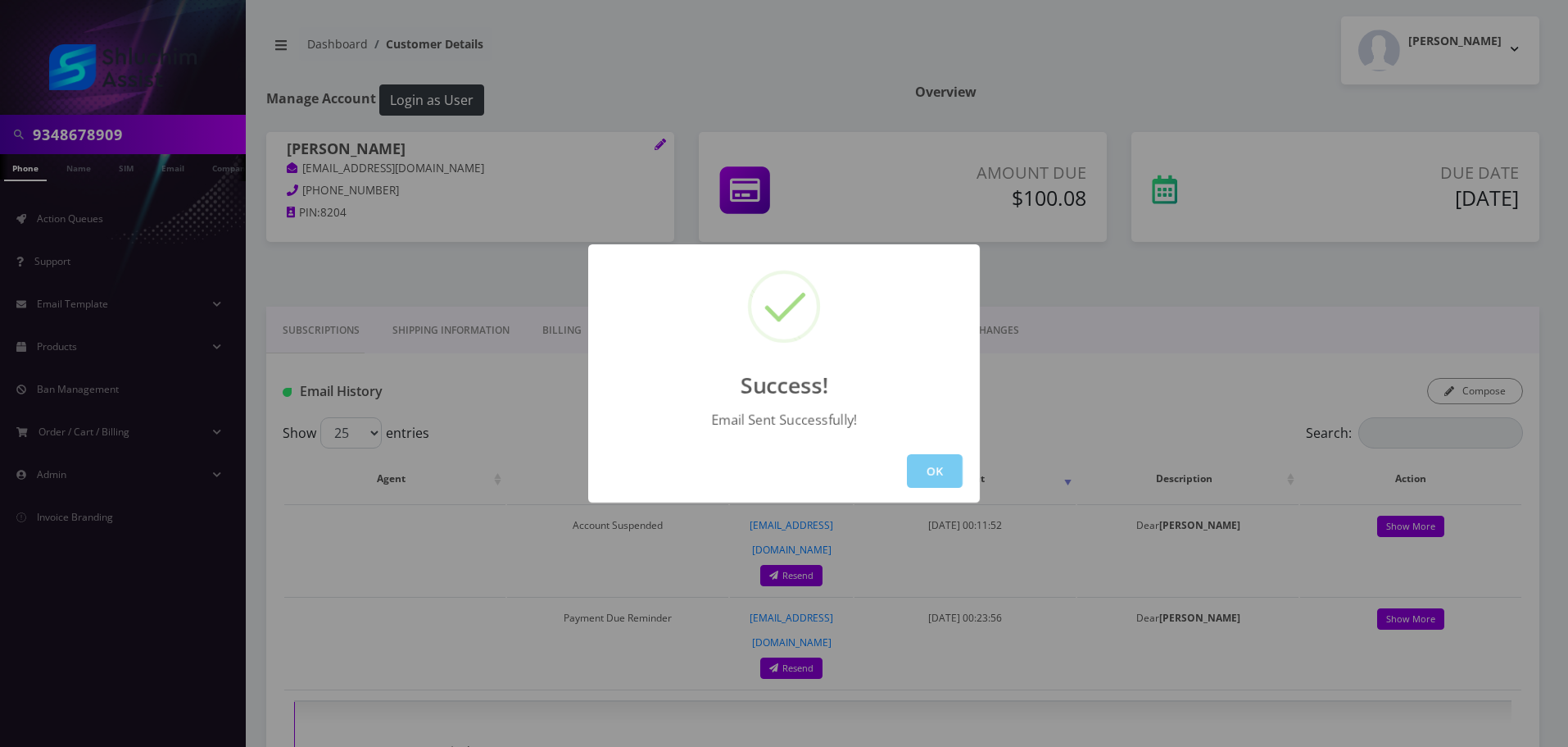
click at [935, 480] on button "OK" at bounding box center [935, 471] width 56 height 34
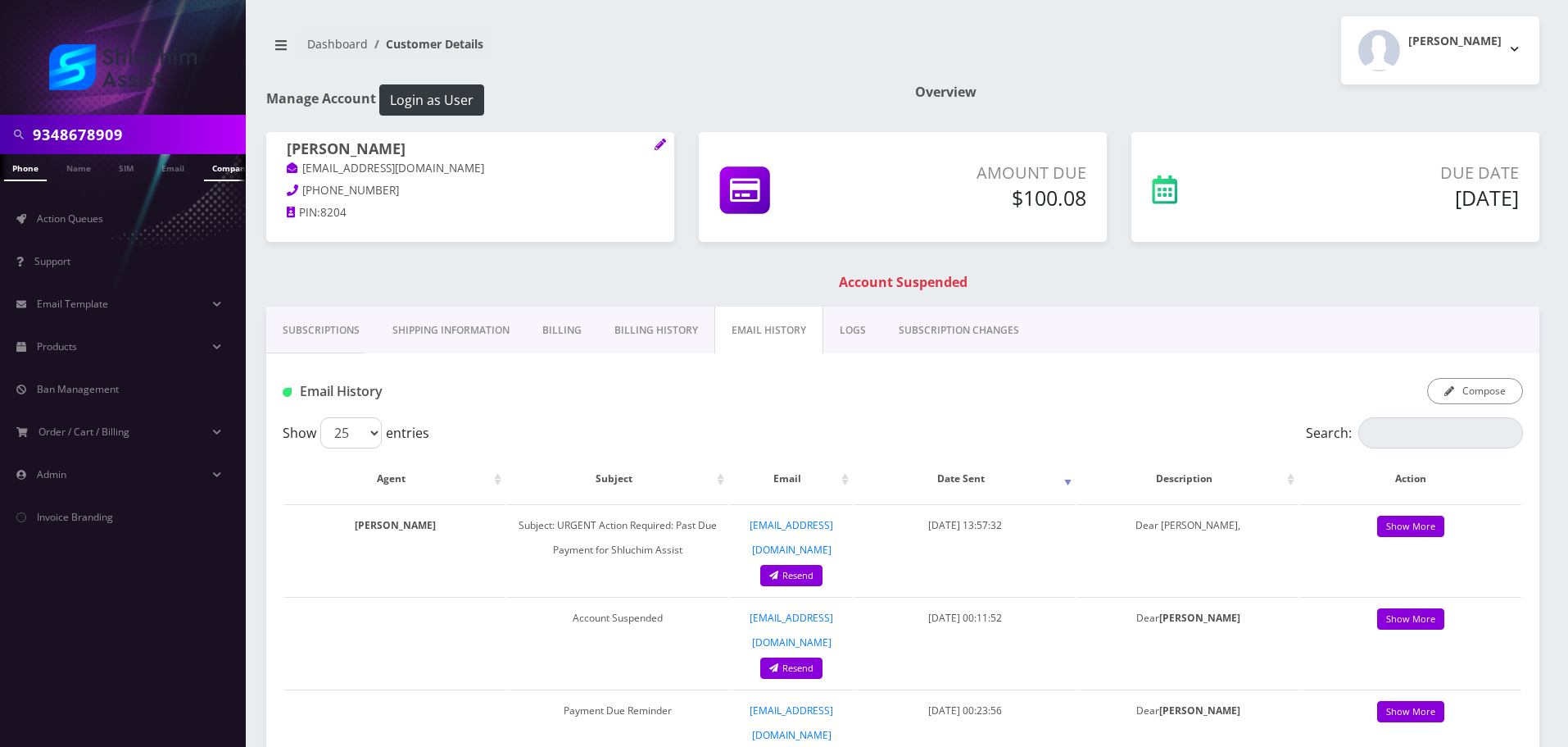
scroll to position [0, 8]
click at [168, 134] on input "9348678909" at bounding box center [137, 134] width 208 height 31
paste input "[PHONE_NUMBER]"
click at [168, 134] on input "[PHONE_NUMBER]" at bounding box center [137, 134] width 208 height 31
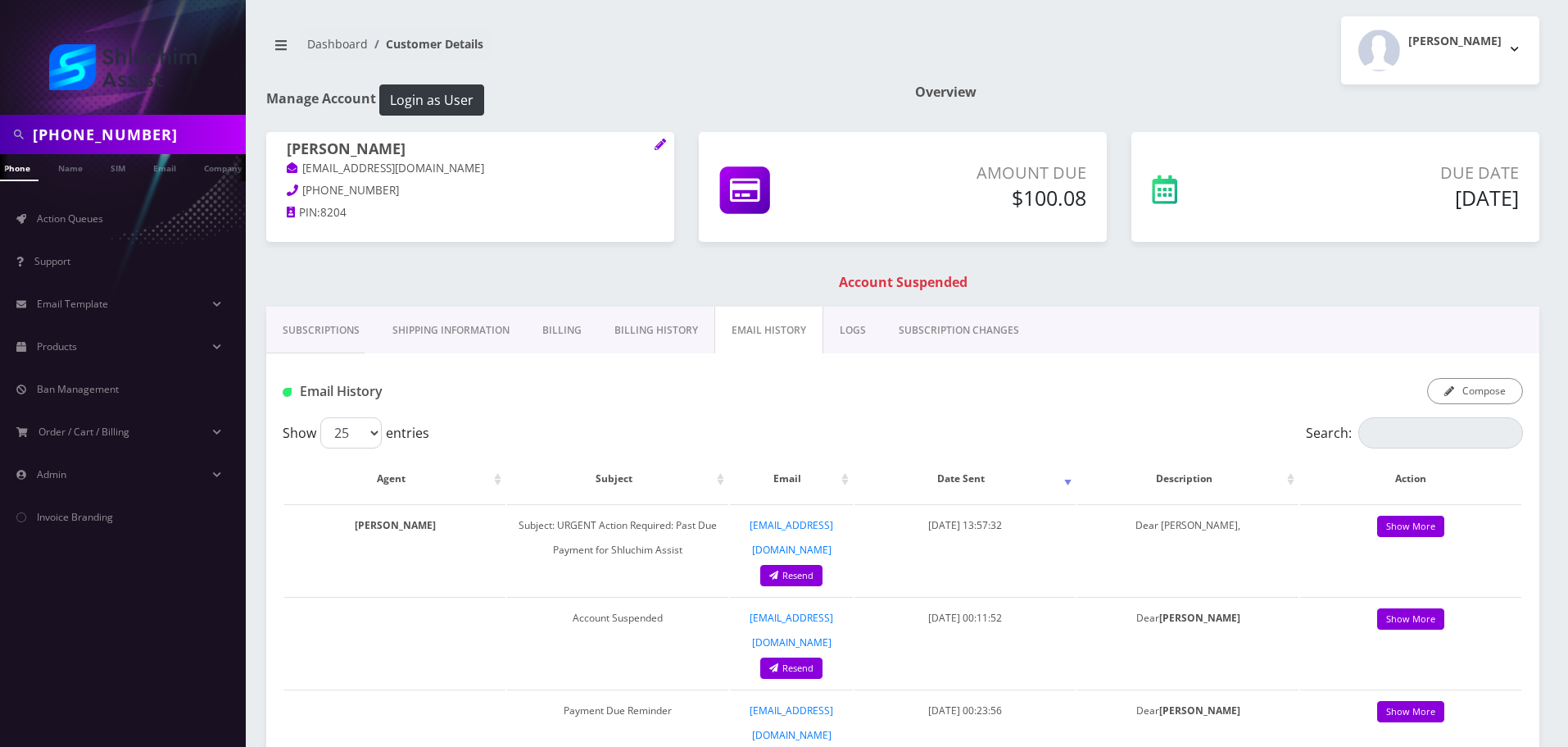
type input "[PHONE_NUMBER]"
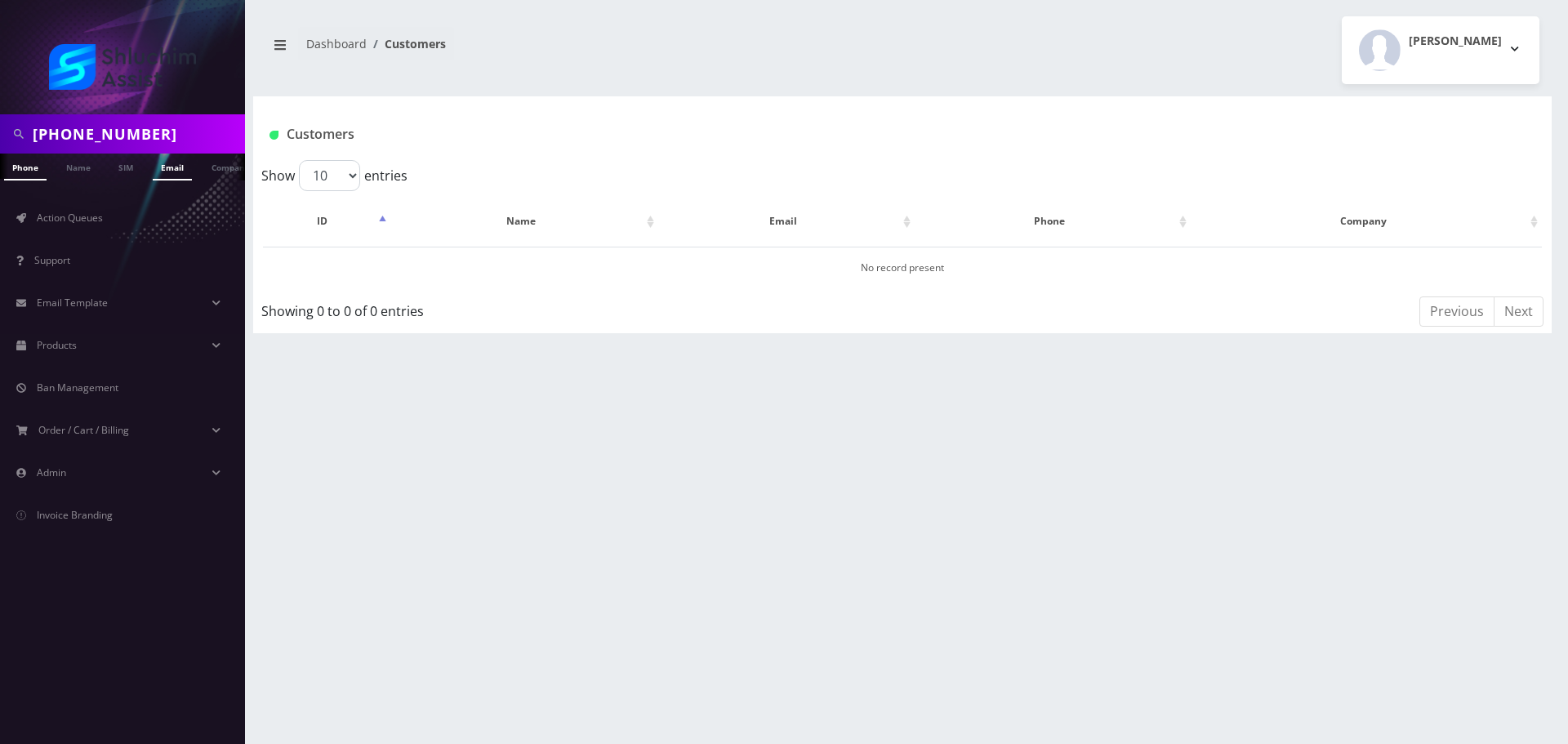
click at [166, 176] on link "Email" at bounding box center [172, 167] width 39 height 27
click at [24, 168] on link "Phone" at bounding box center [26, 167] width 43 height 27
click at [122, 134] on input "[PHONE_NUMBER]" at bounding box center [137, 133] width 208 height 31
click at [115, 134] on input "[PHONE_NUMBER]" at bounding box center [137, 133] width 208 height 31
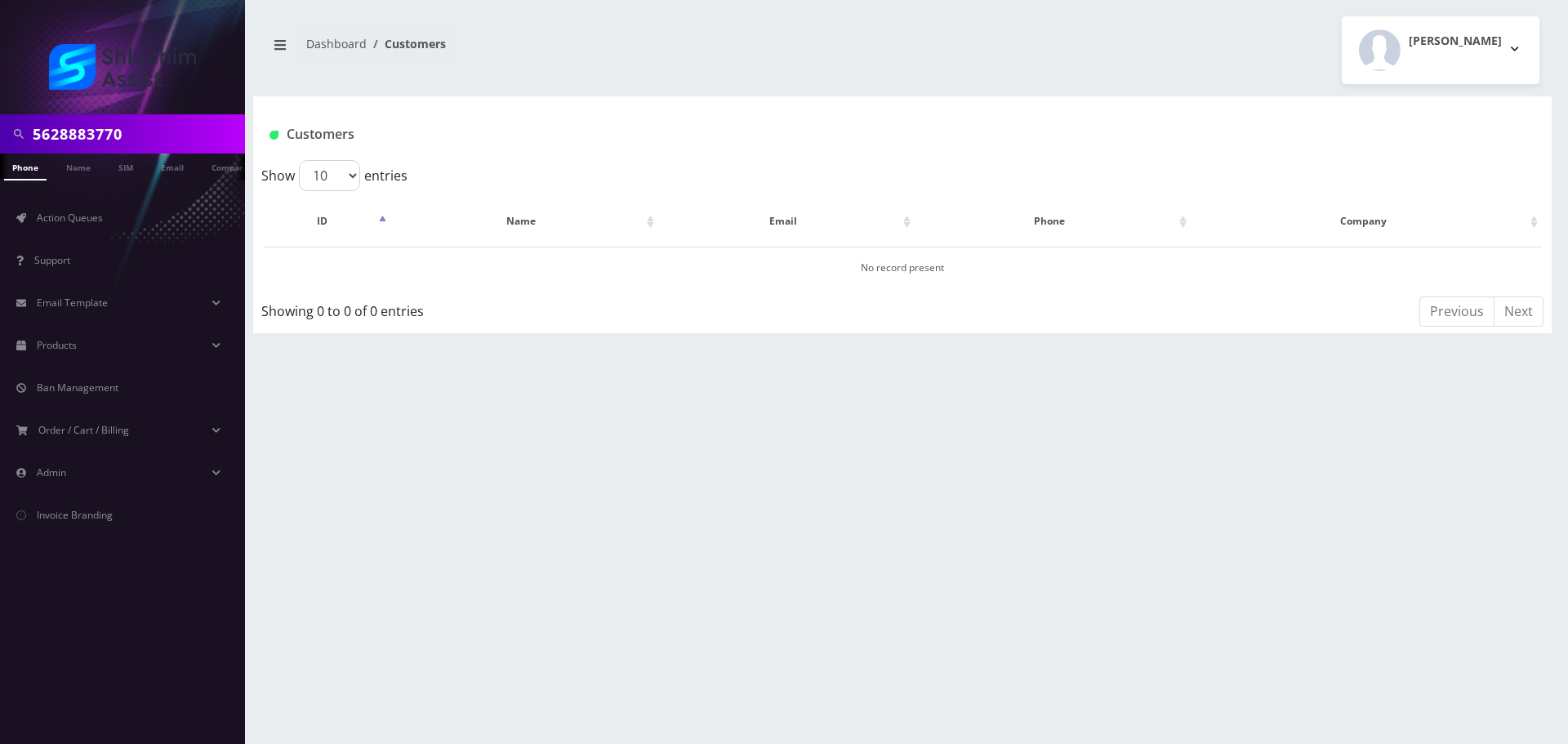
type input "5628883770"
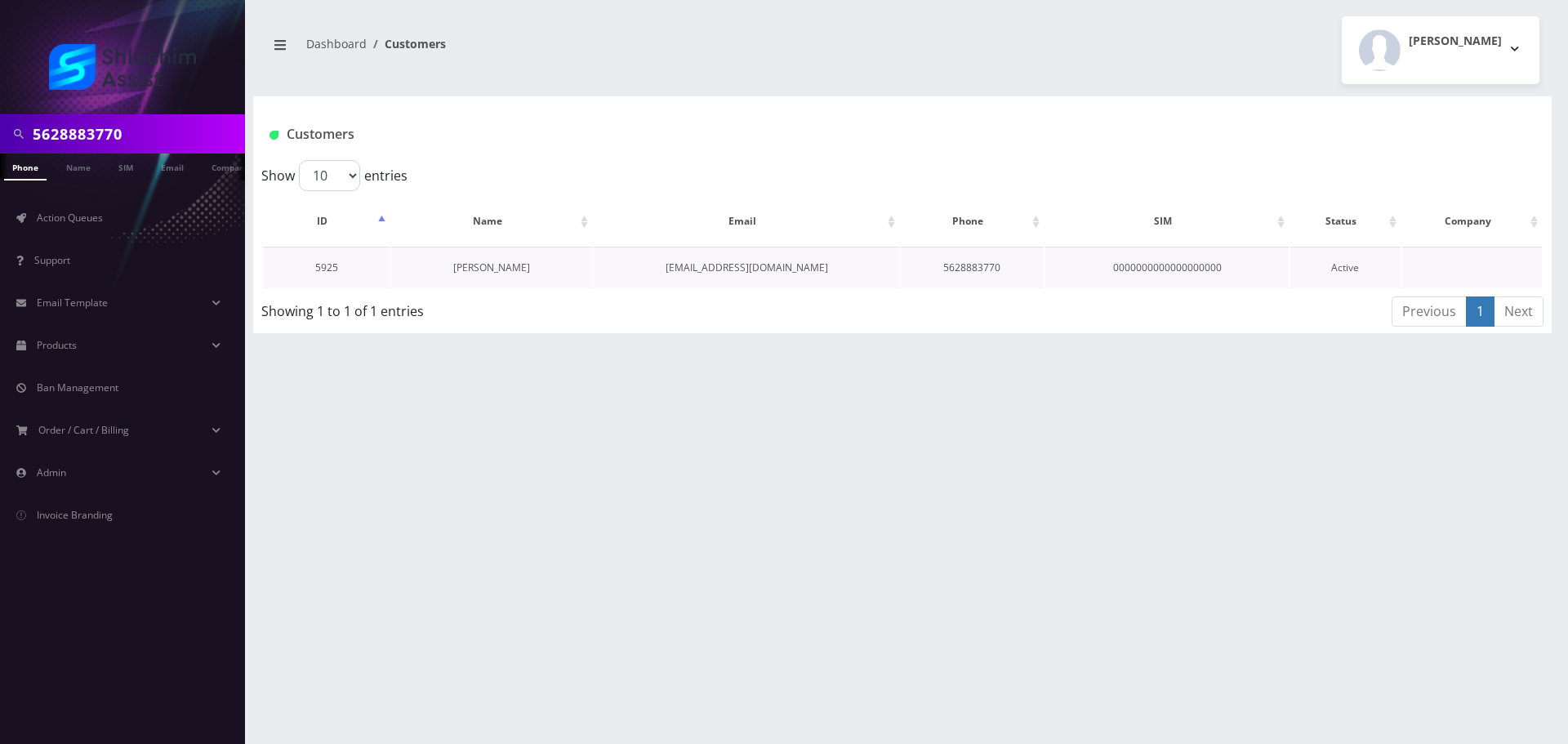
click at [520, 273] on link "[PERSON_NAME]" at bounding box center [491, 267] width 76 height 14
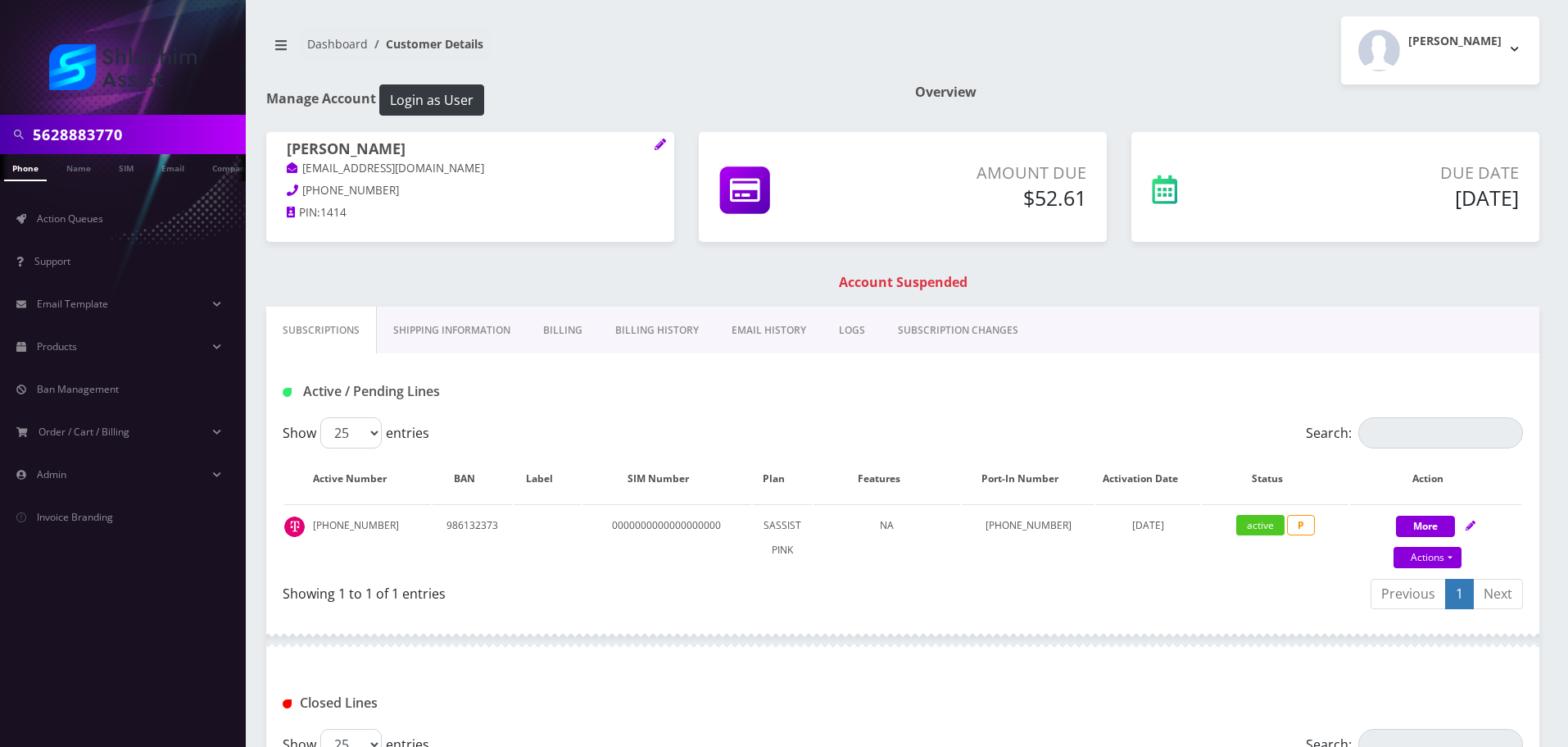
click at [646, 324] on link "Billing History" at bounding box center [657, 330] width 117 height 47
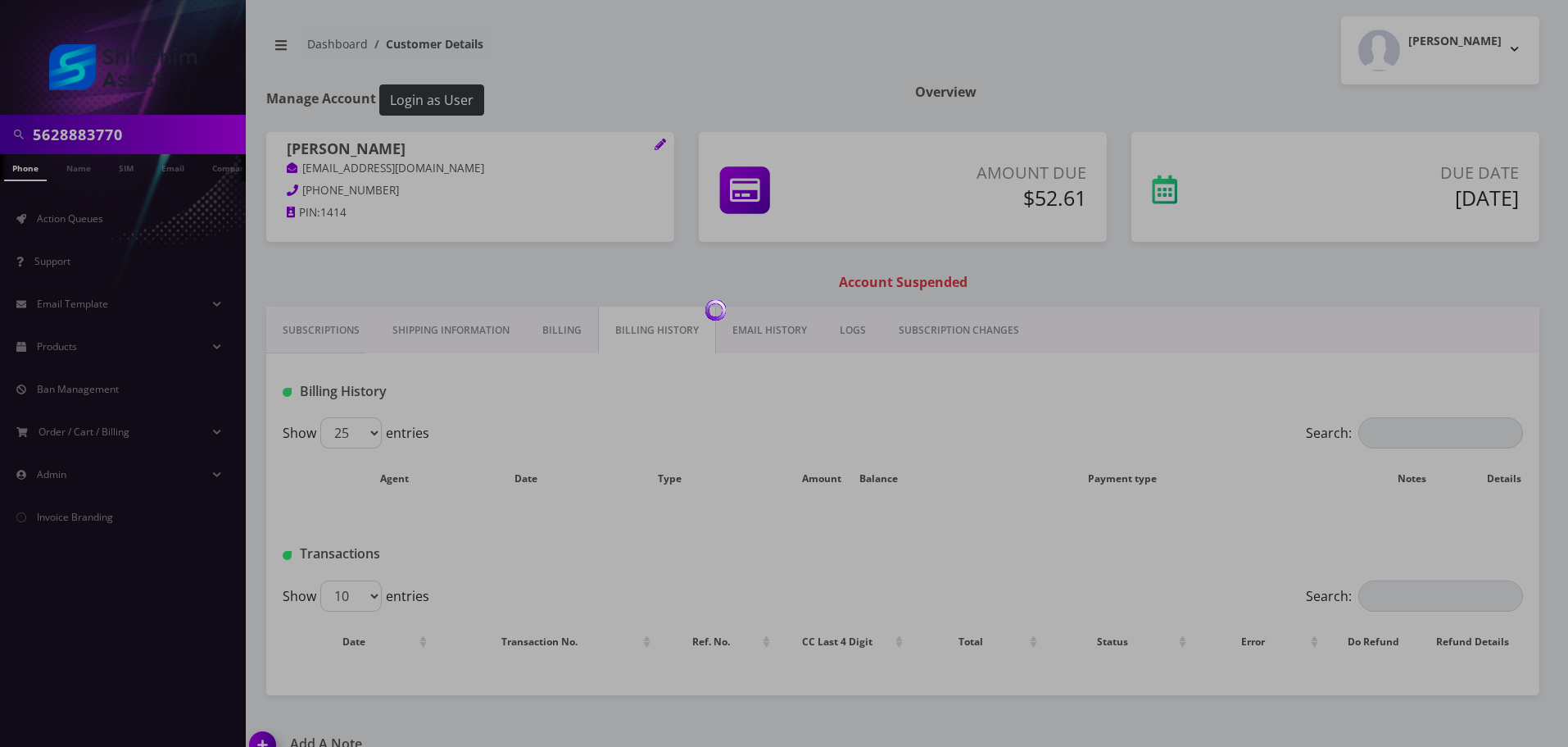
click at [533, 331] on div at bounding box center [784, 374] width 1568 height 747
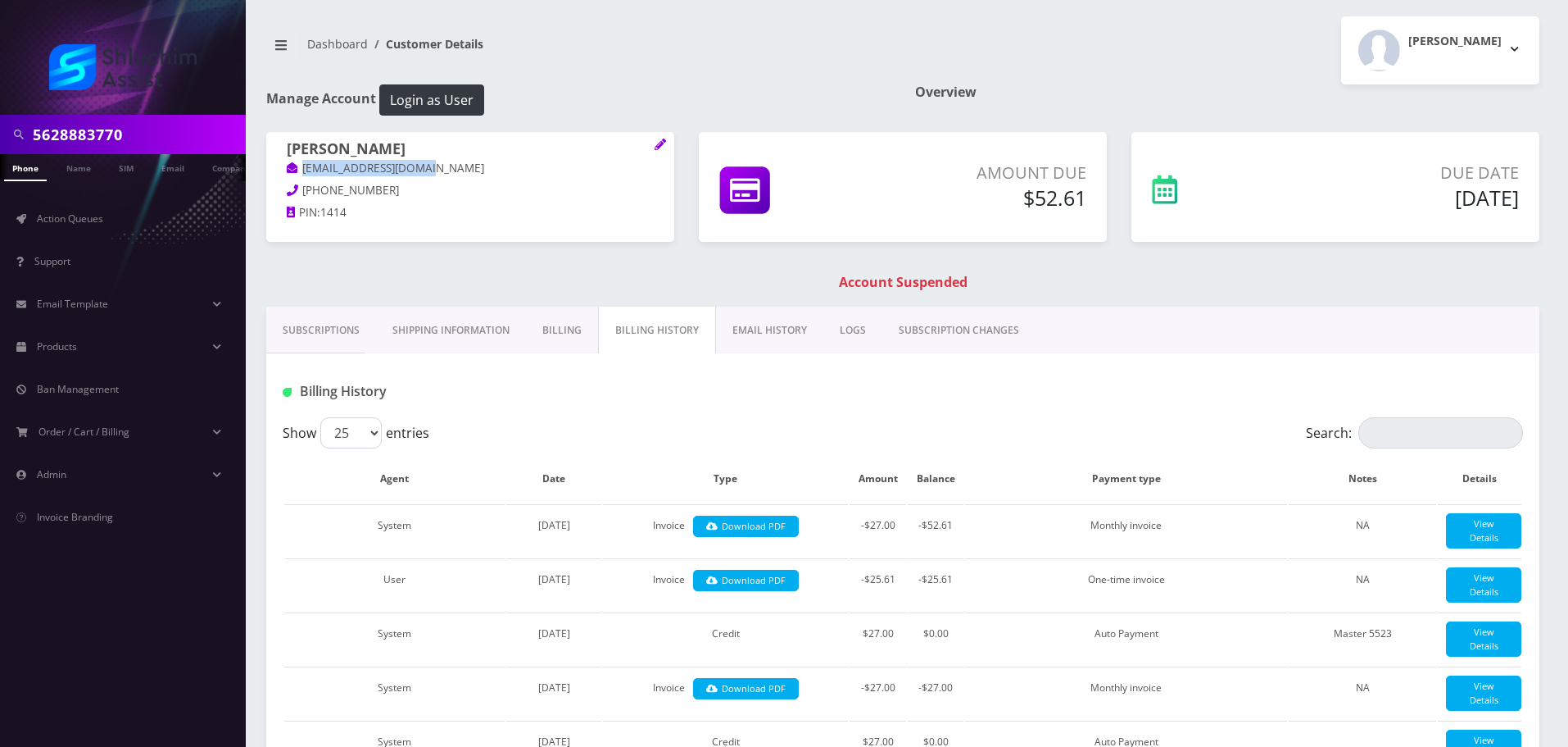
drag, startPoint x: 474, startPoint y: 170, endPoint x: 299, endPoint y: 170, distance: 175.0
click at [299, 170] on p "[EMAIL_ADDRESS][DOMAIN_NAME]" at bounding box center [470, 168] width 367 height 18
copy link "[EMAIL_ADDRESS][DOMAIN_NAME]"
click at [171, 137] on input "5628883770" at bounding box center [137, 134] width 208 height 31
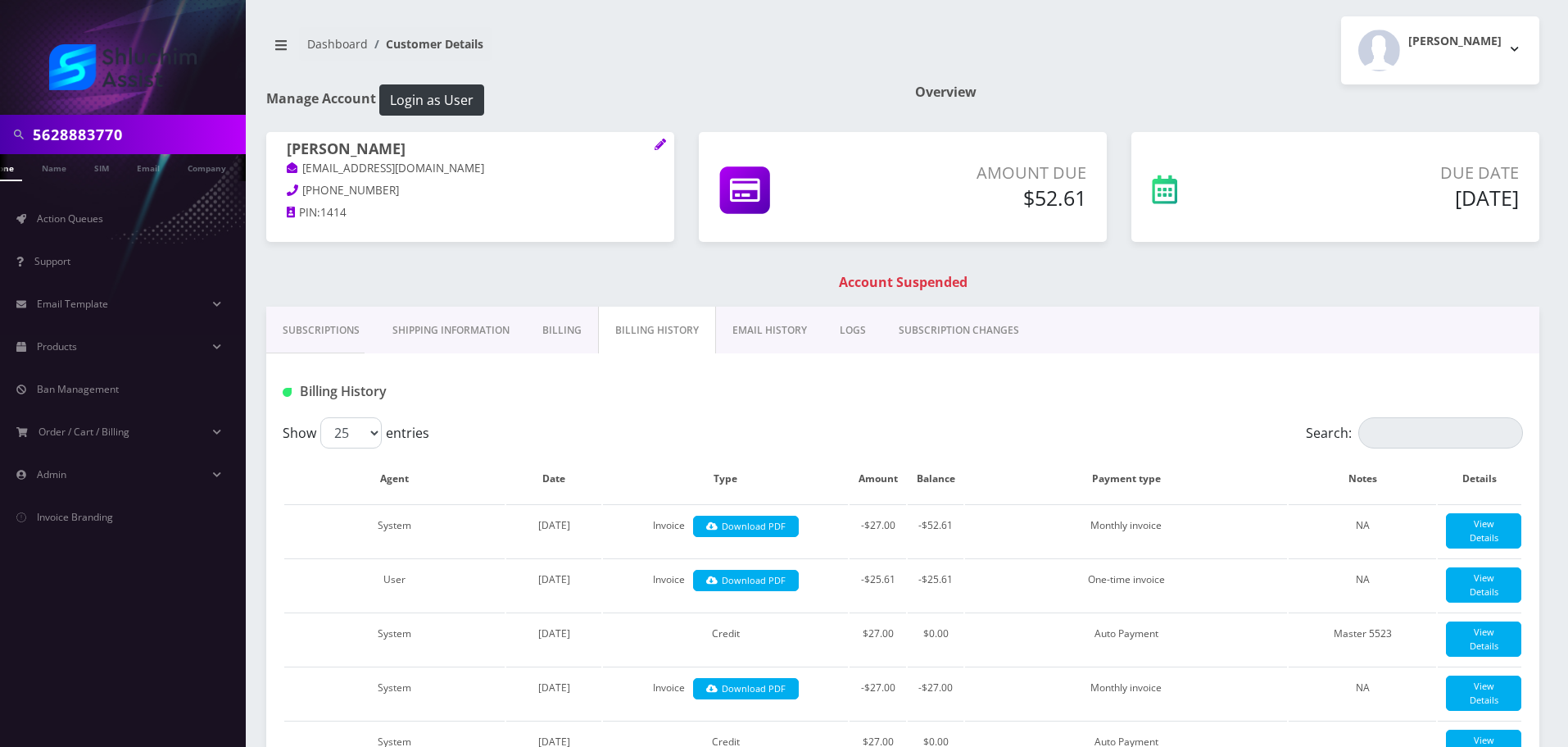
click at [171, 137] on input "5628883770" at bounding box center [137, 134] width 208 height 31
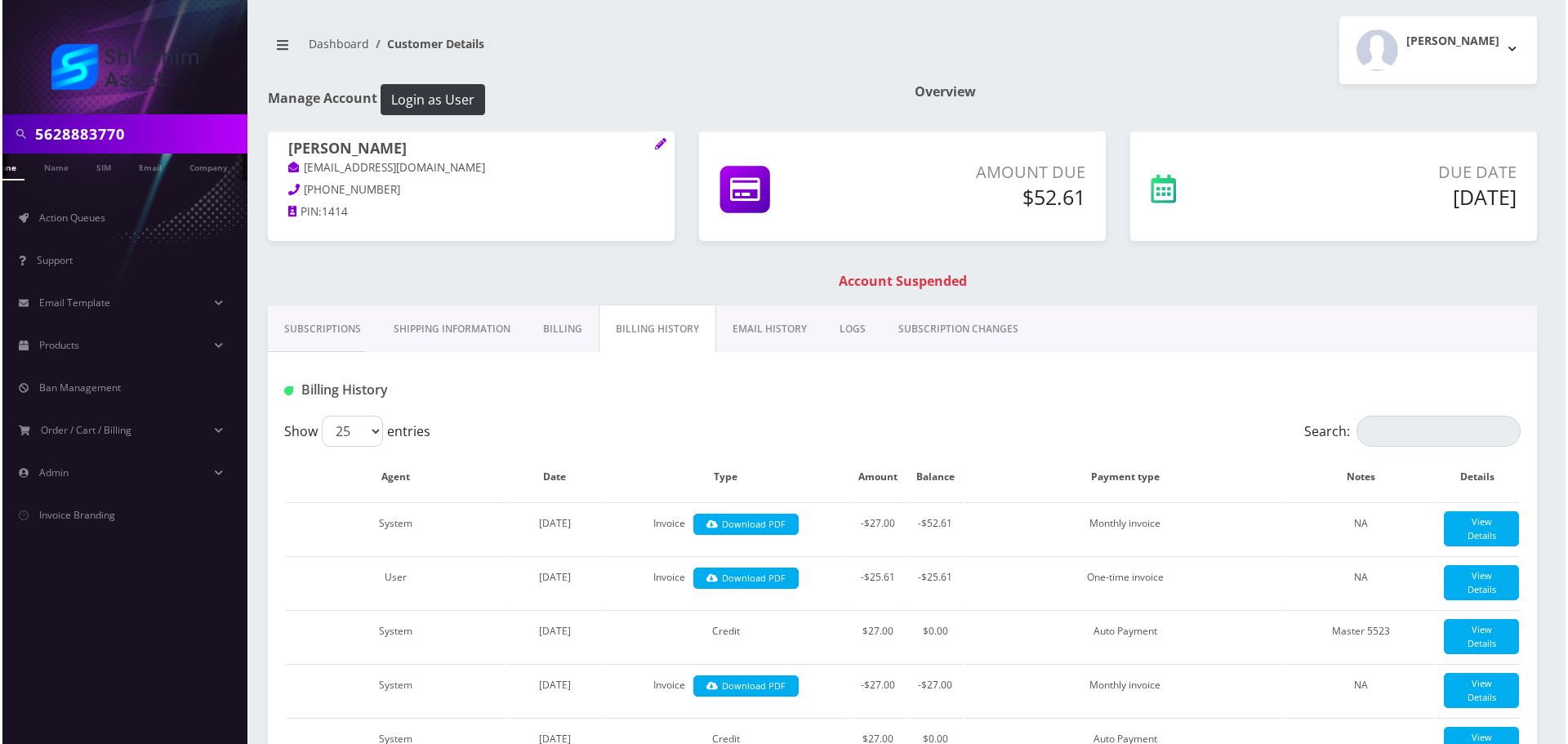
scroll to position [0, 33]
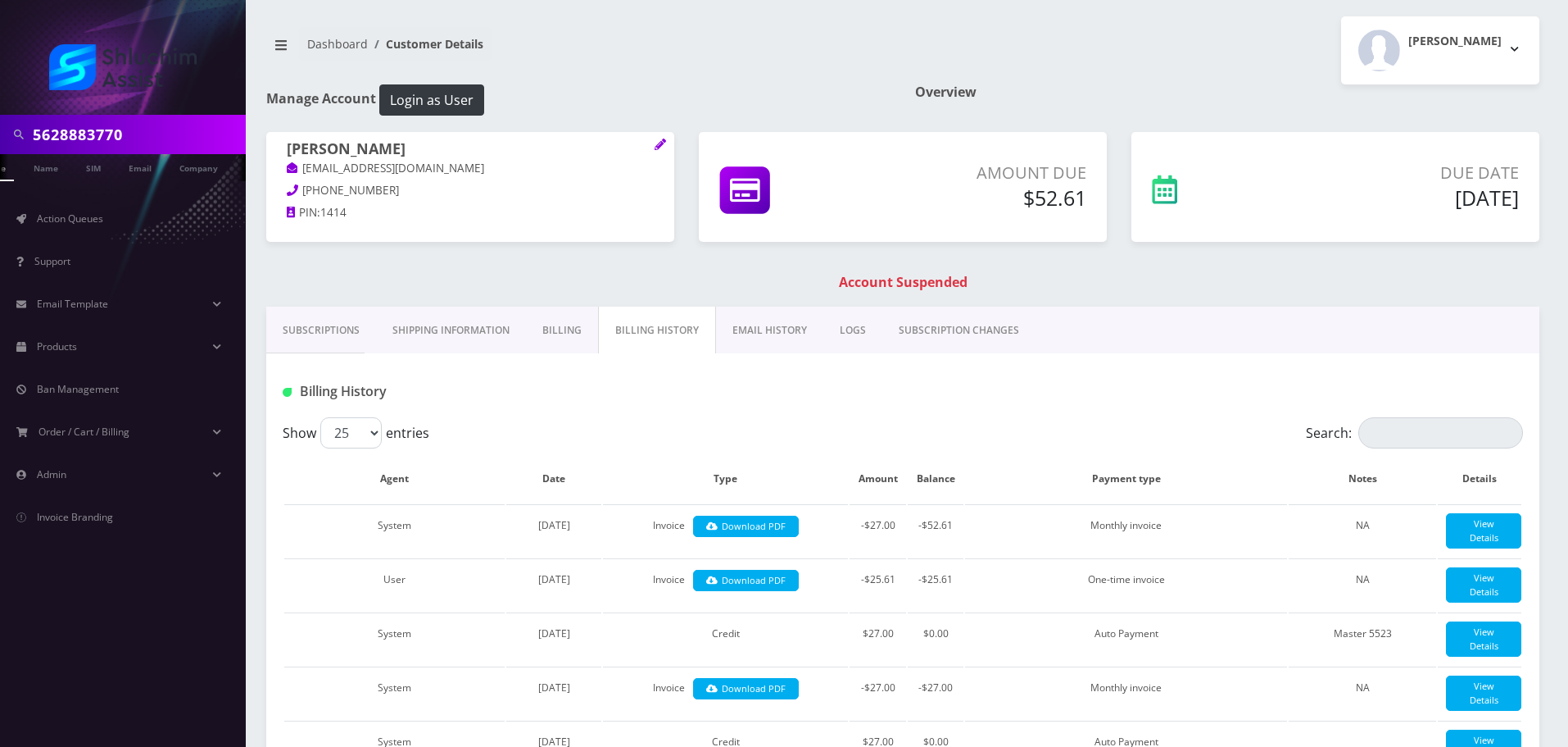
click at [804, 324] on link "EMAIL HISTORY" at bounding box center [769, 330] width 107 height 47
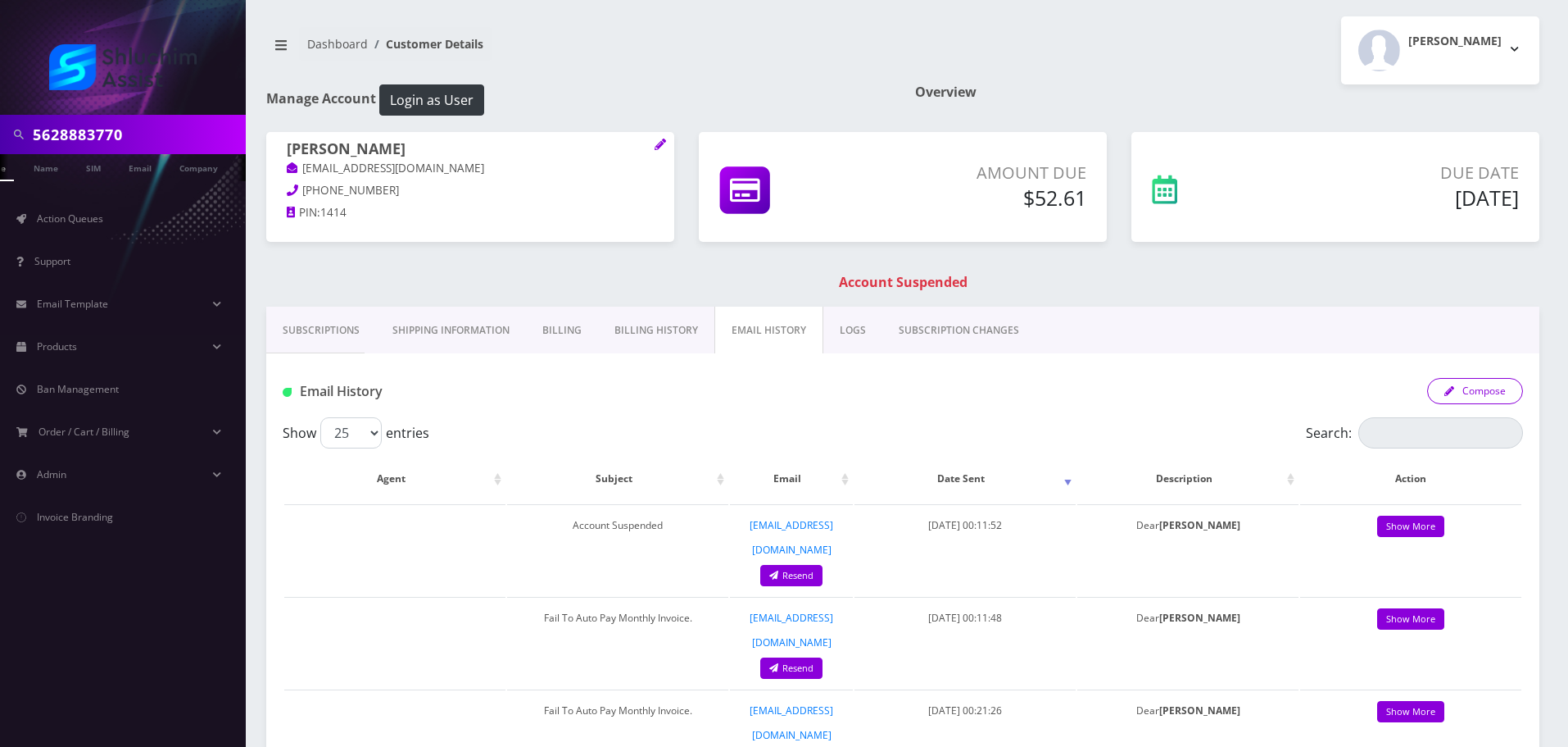
click at [1483, 392] on button "Compose" at bounding box center [1474, 390] width 96 height 26
click at [1467, 379] on button "Compose" at bounding box center [1474, 390] width 96 height 26
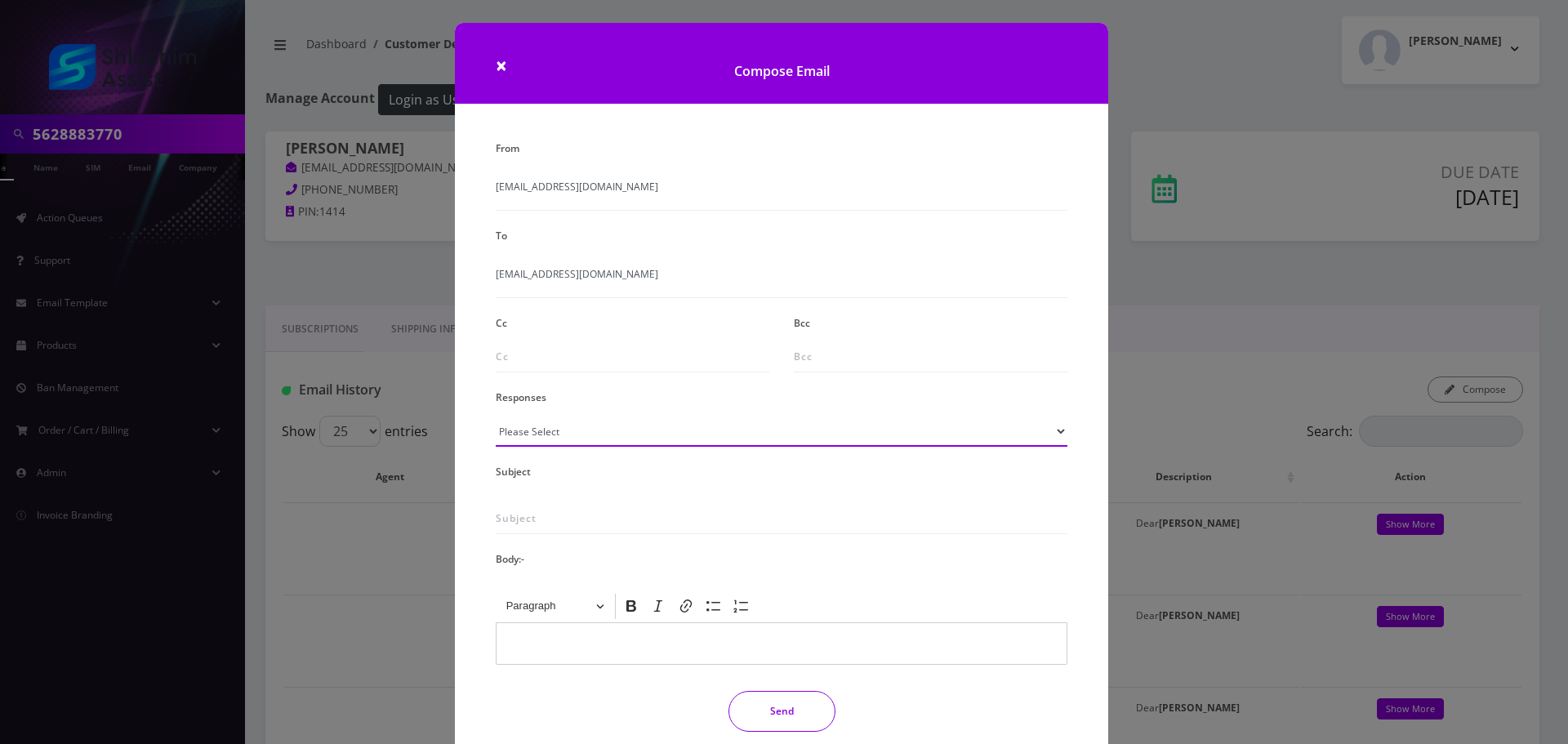
click at [558, 426] on select "Please Select TMobile port Unable to activate CH Pickup Past Due Pick up follow…" at bounding box center [782, 431] width 572 height 31
select select "30"
click at [496, 416] on select "Please Select TMobile port Unable to activate CH Pickup Past Due Pick up follow…" at bounding box center [782, 431] width 572 height 31
type input "ACTION REQUIRED Activate new sim"
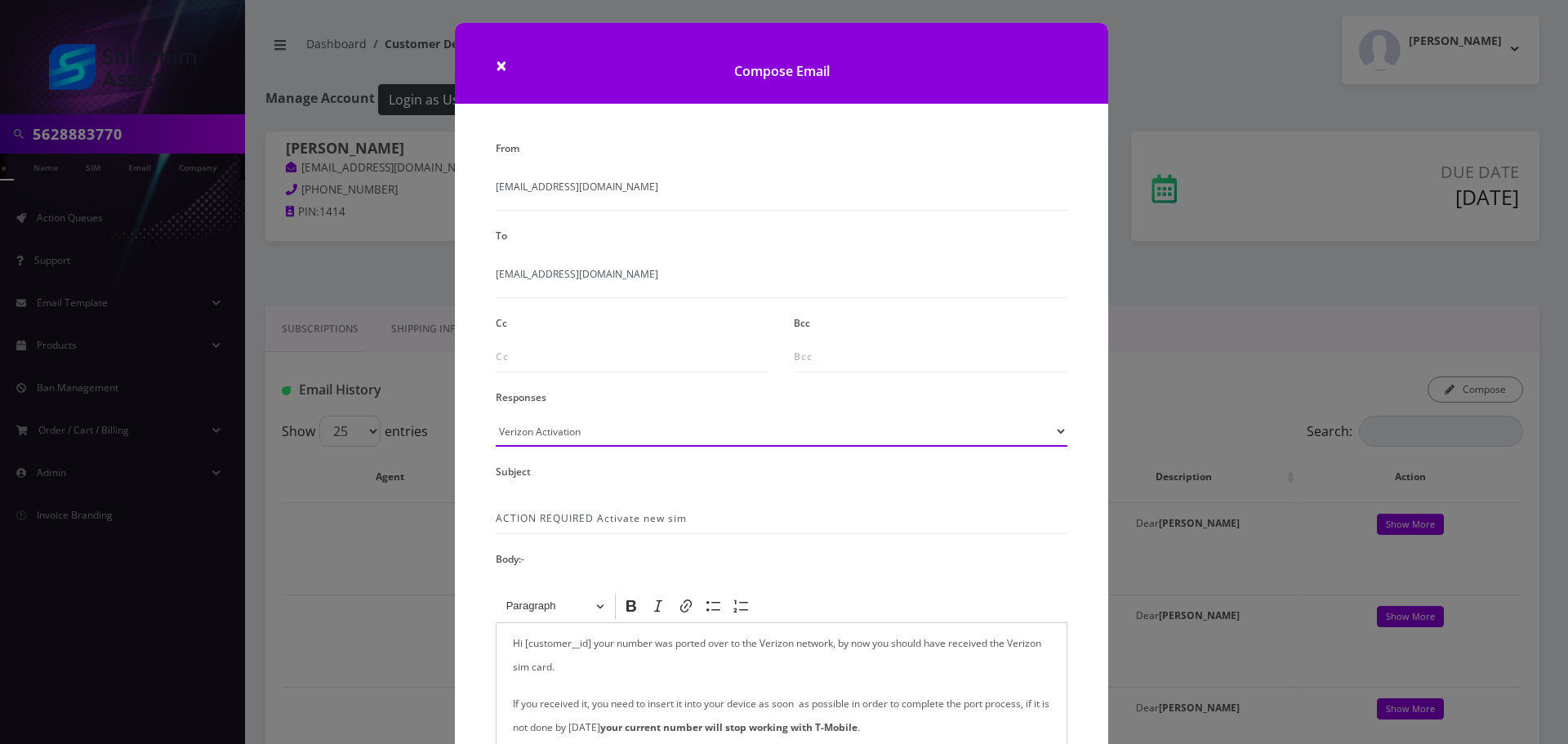
click at [561, 441] on select "Please Select TMobile port Unable to activate CH Pickup Past Due Pick up follow…" at bounding box center [782, 431] width 572 height 31
select select "29"
click at [496, 416] on select "Please Select TMobile port Unable to activate CH Pickup Past Due Pick up follow…" at bounding box center [782, 431] width 572 height 31
type input "Subject: URGENT Action Required: Past Due Payment for Shluchim Assist"
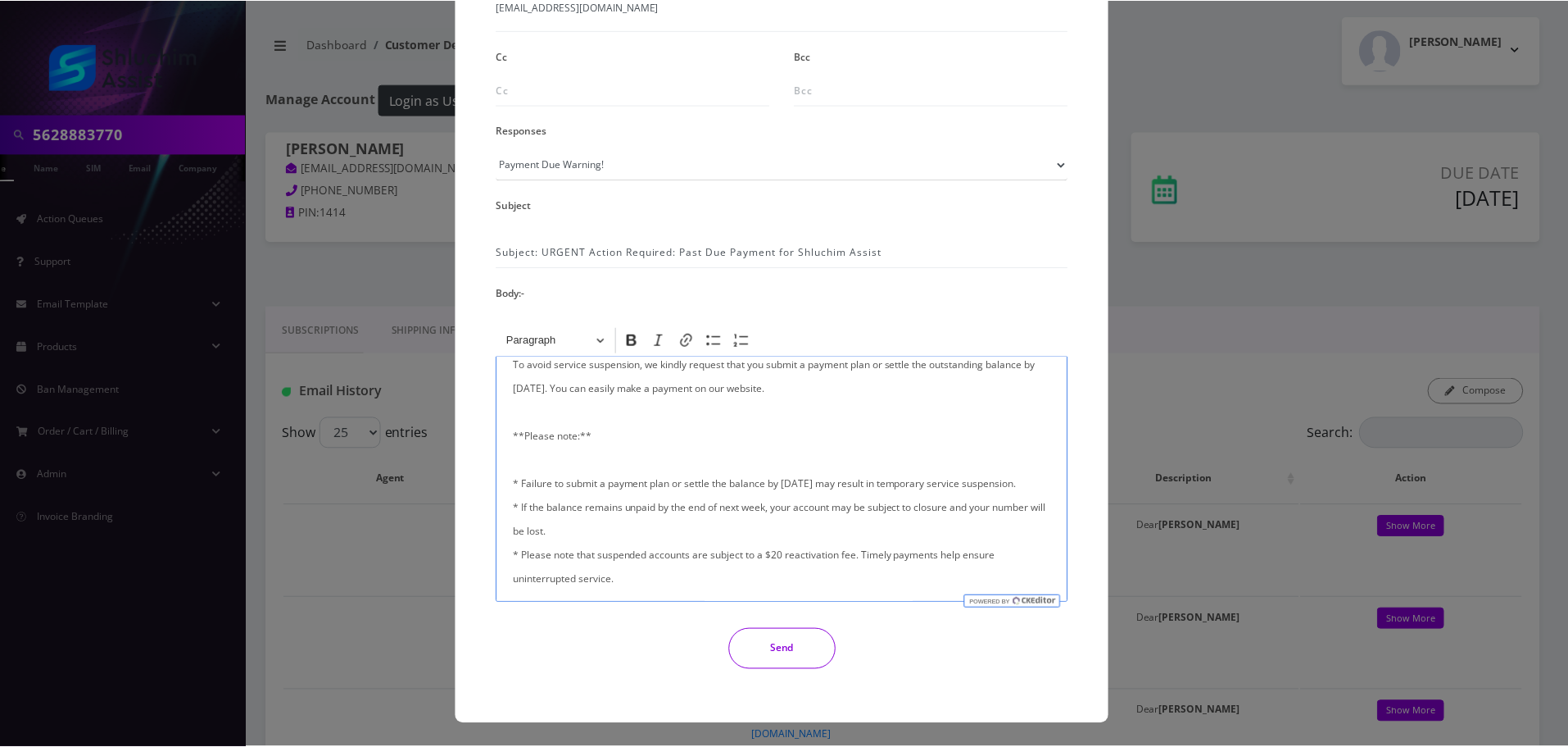
scroll to position [391, 0]
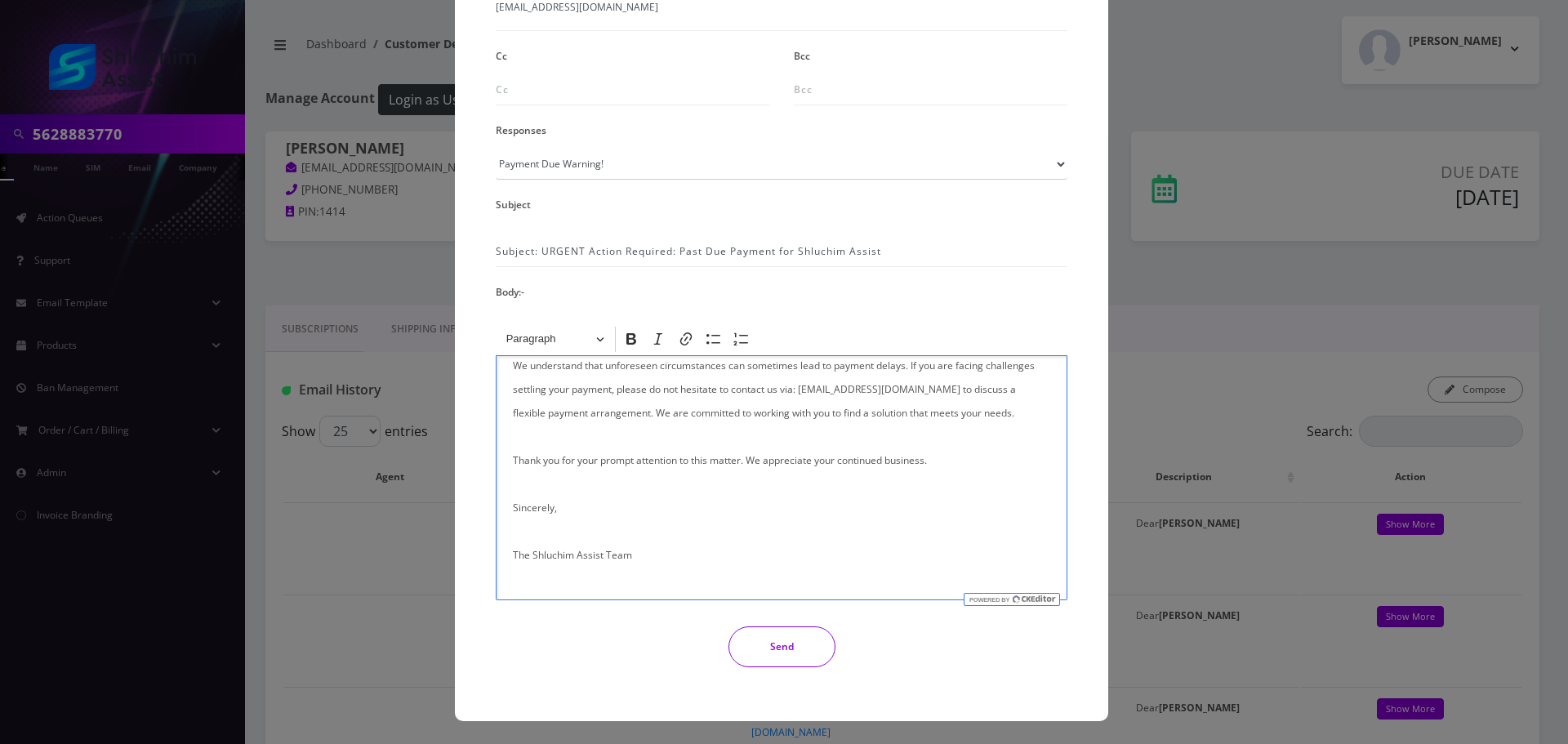
click at [776, 638] on button "Send" at bounding box center [782, 646] width 107 height 41
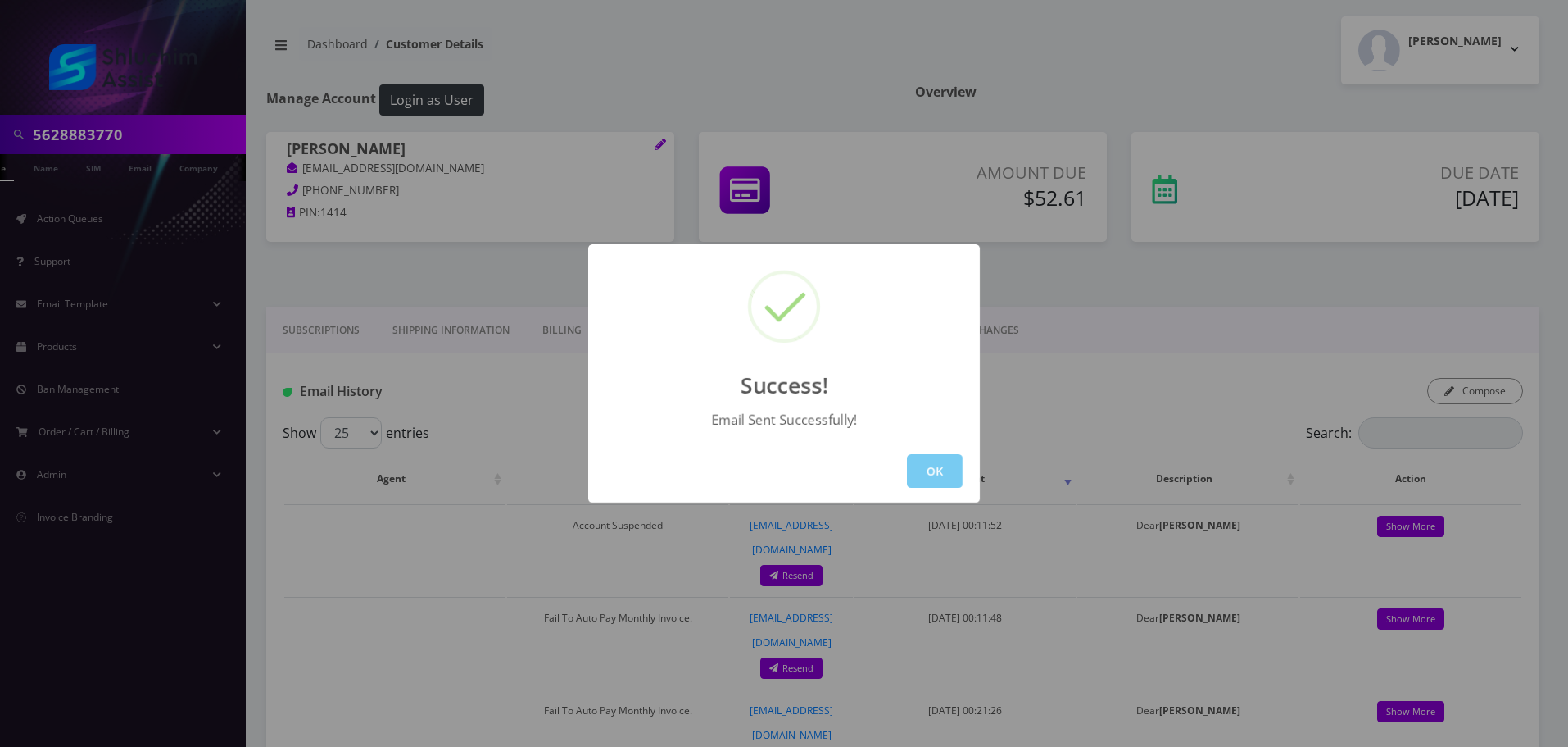
click at [927, 454] on button "OK" at bounding box center [935, 471] width 56 height 34
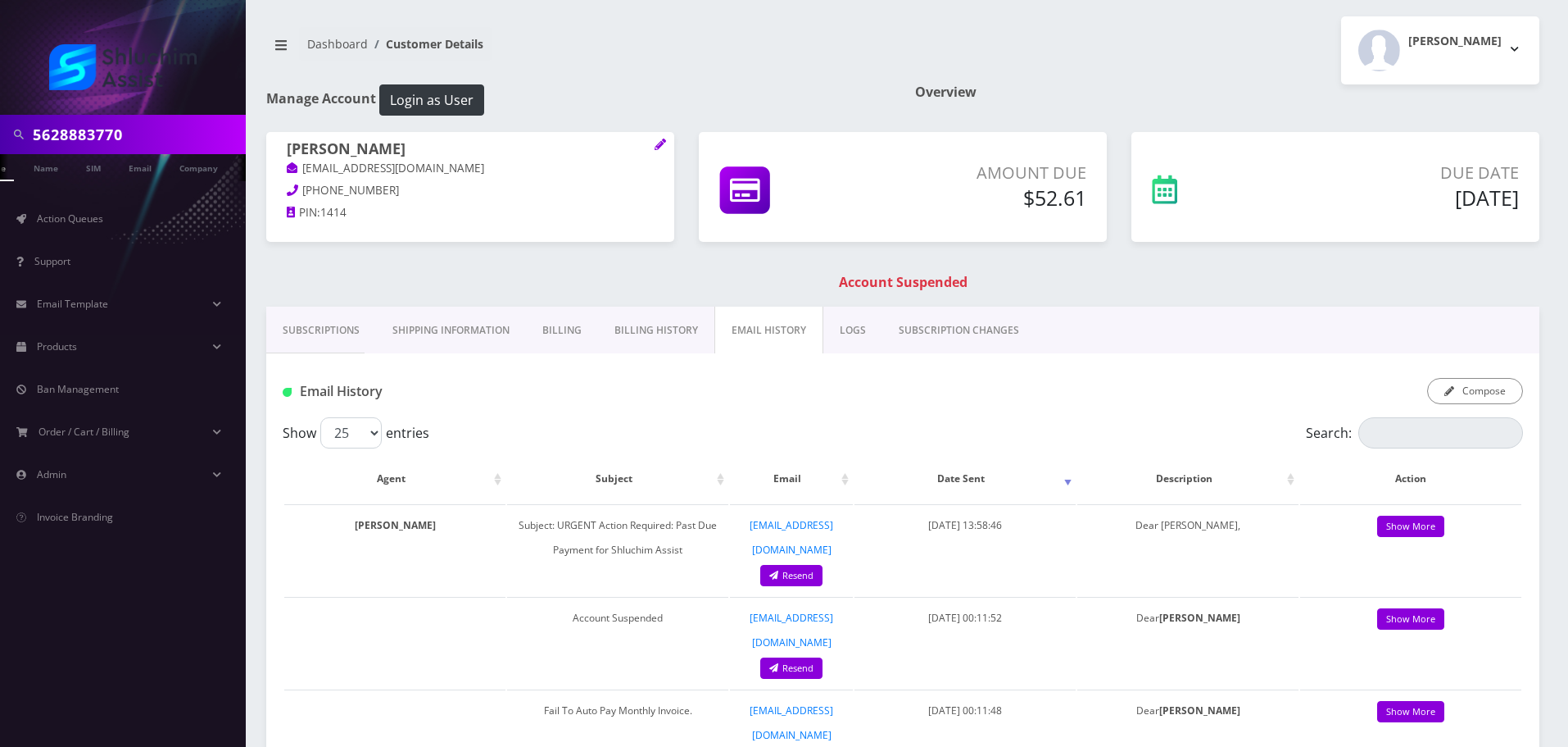
click at [304, 326] on link "Subscriptions" at bounding box center [321, 330] width 110 height 47
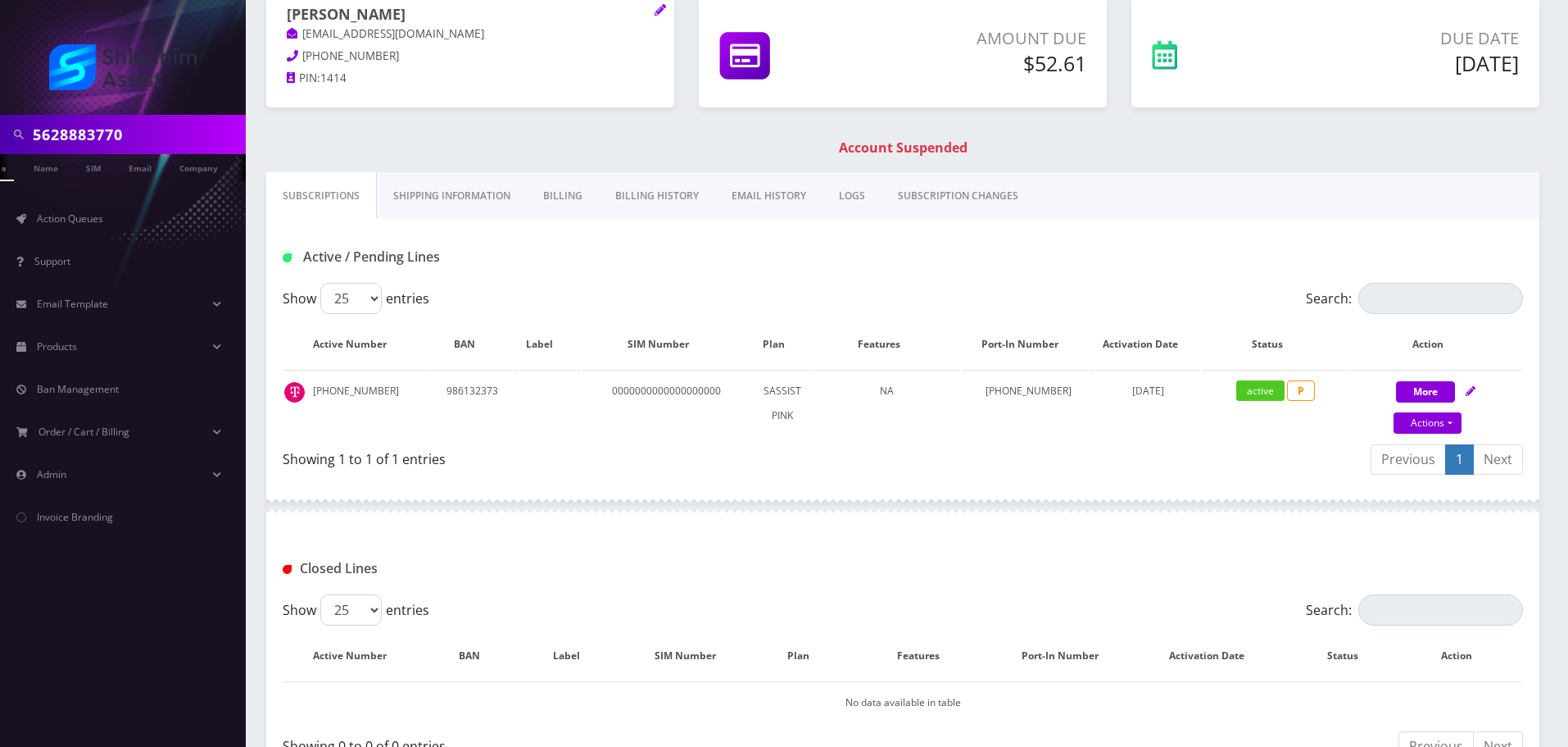
scroll to position [164, 0]
